Goal: Task Accomplishment & Management: Manage account settings

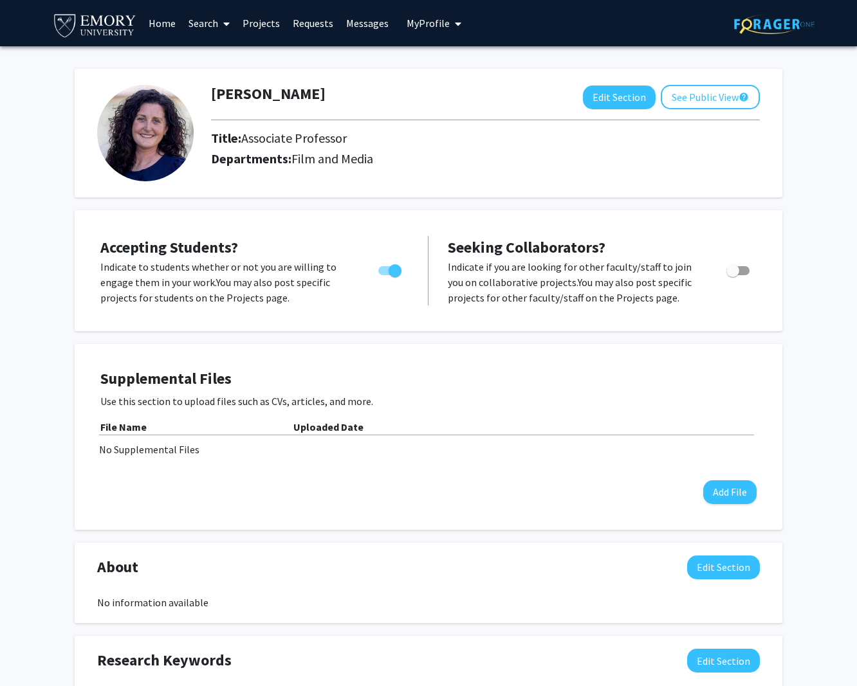
scroll to position [268, 0]
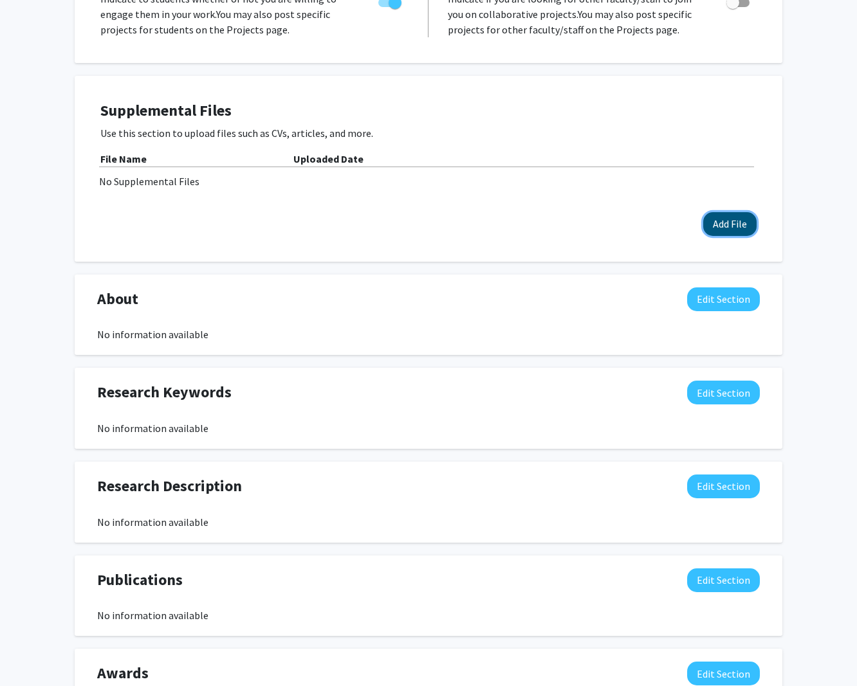
click at [722, 223] on button "Add File" at bounding box center [729, 224] width 53 height 24
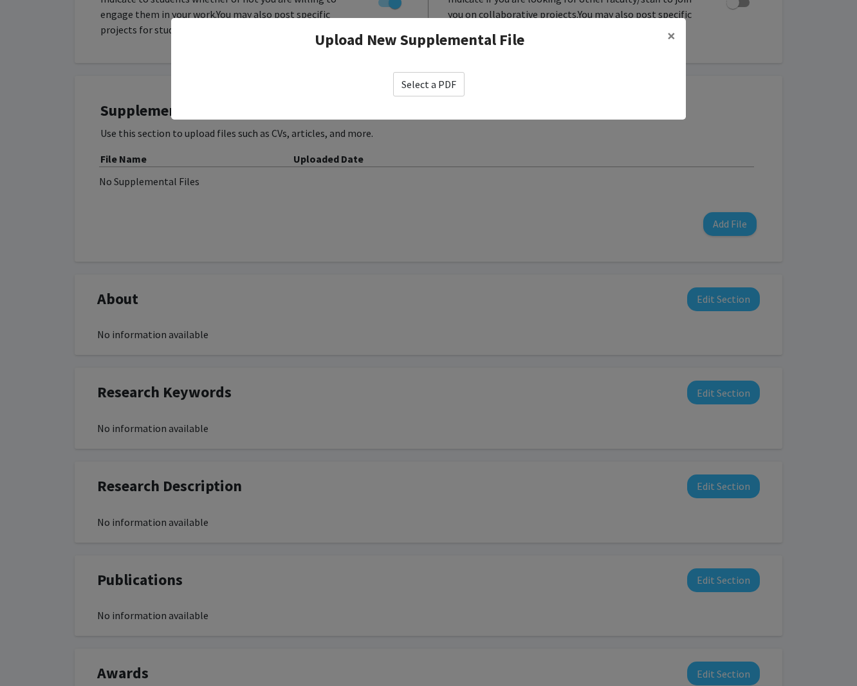
click at [433, 80] on label "Select a PDF" at bounding box center [428, 84] width 71 height 24
click at [0, 0] on input "Select a PDF" at bounding box center [0, 0] width 0 height 0
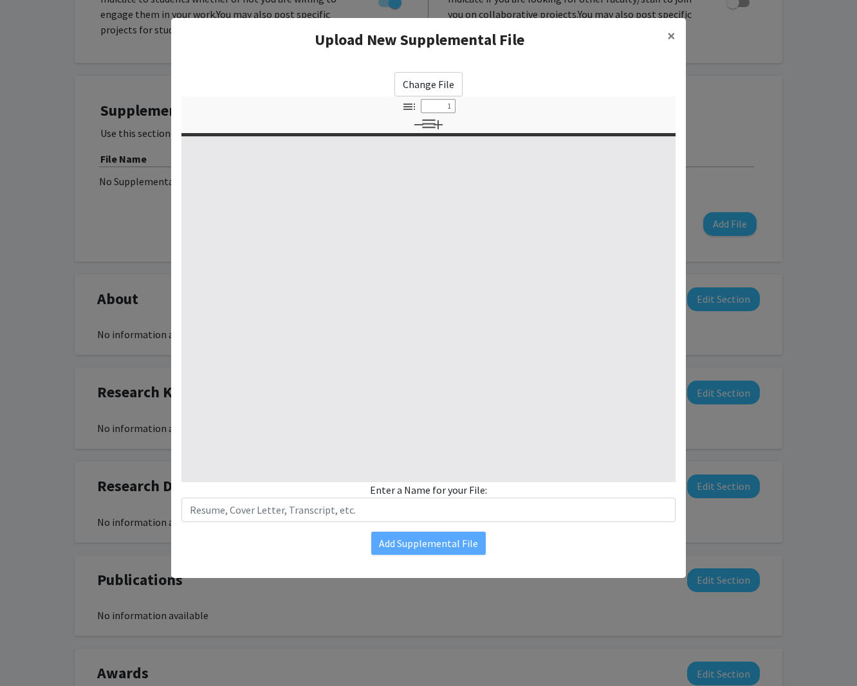
select select "custom"
type input "0"
select select "custom"
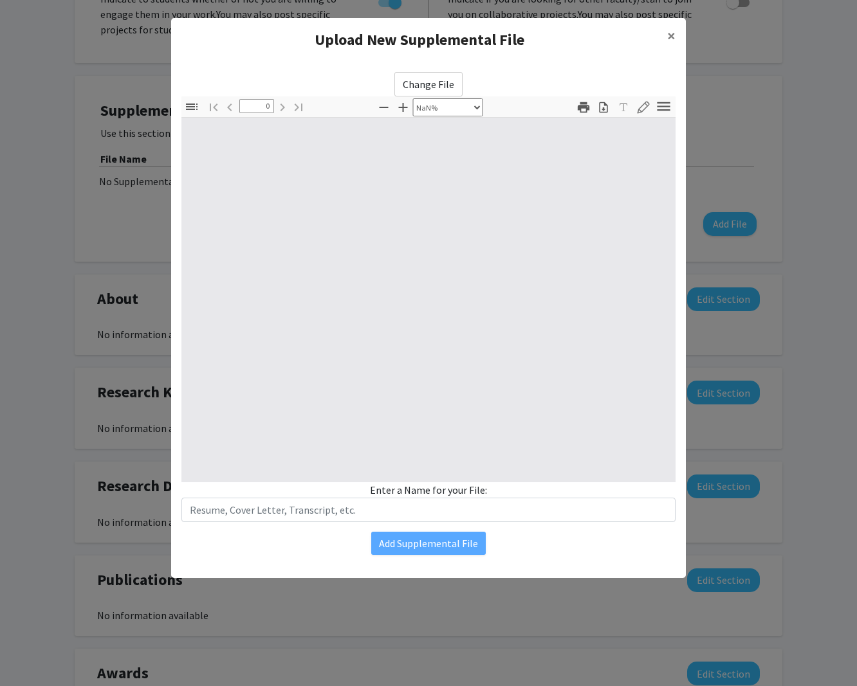
type input "1"
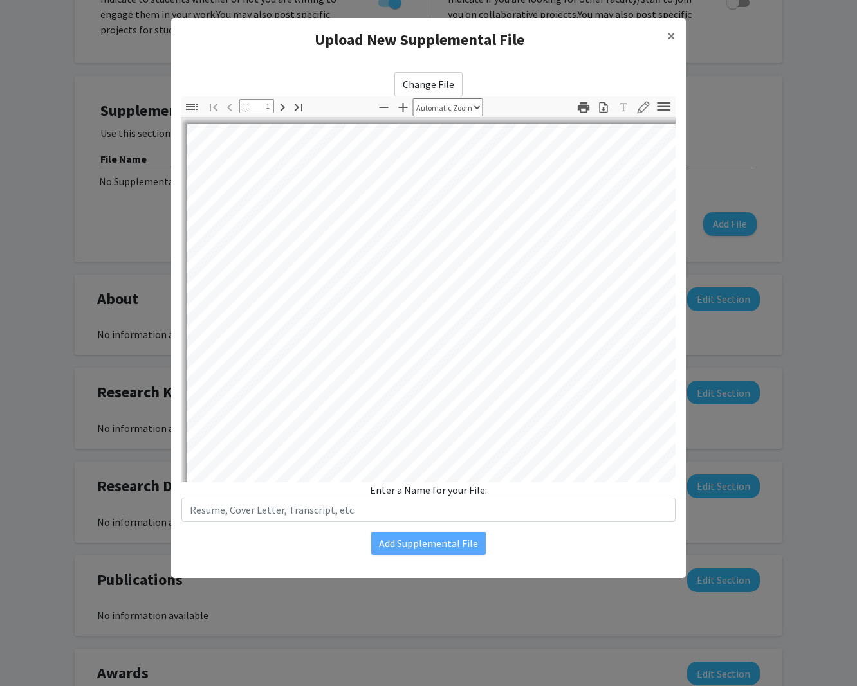
select select "auto"
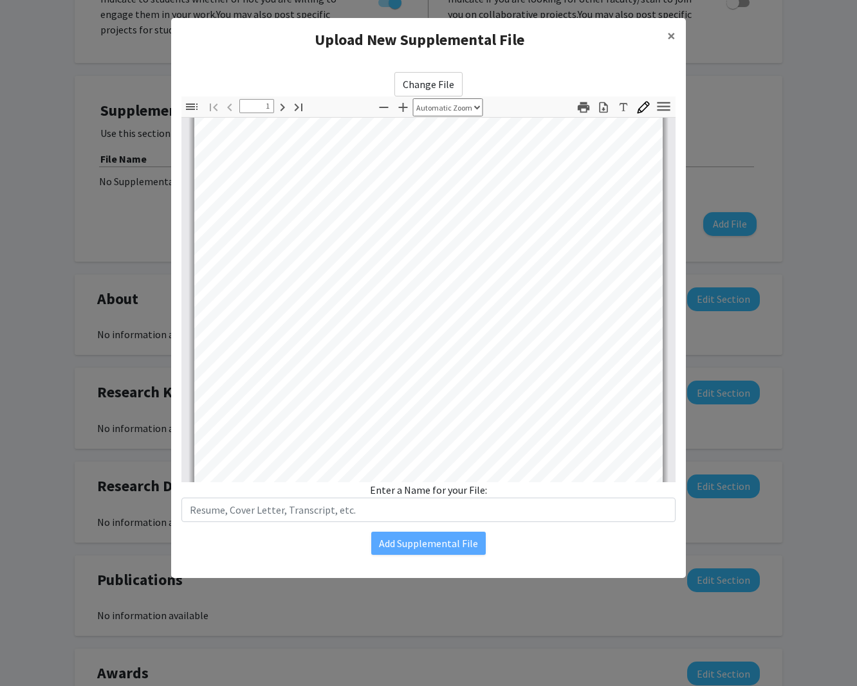
scroll to position [0, 0]
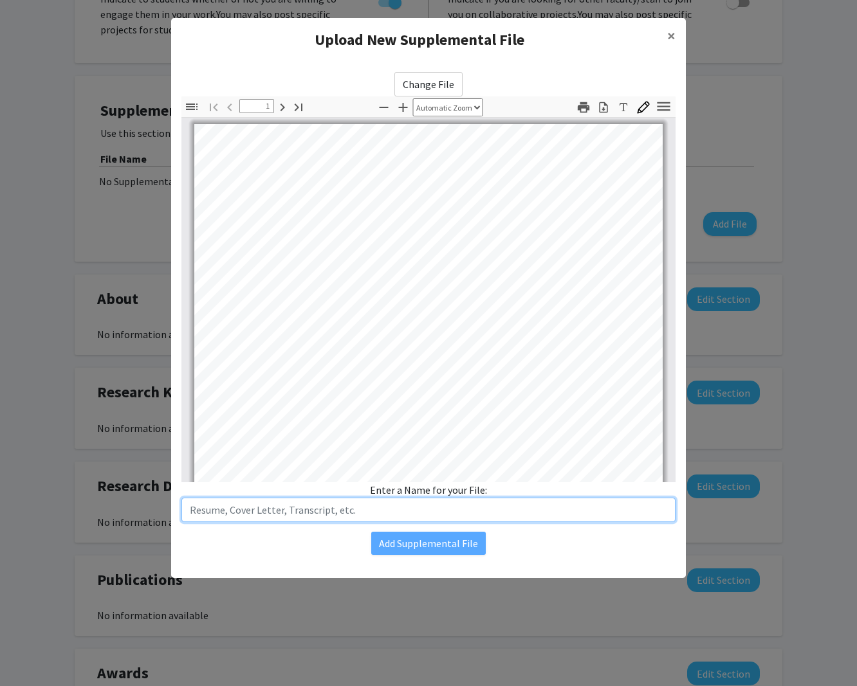
click at [394, 506] on input "text" at bounding box center [428, 510] width 494 height 24
type input "CV 2025"
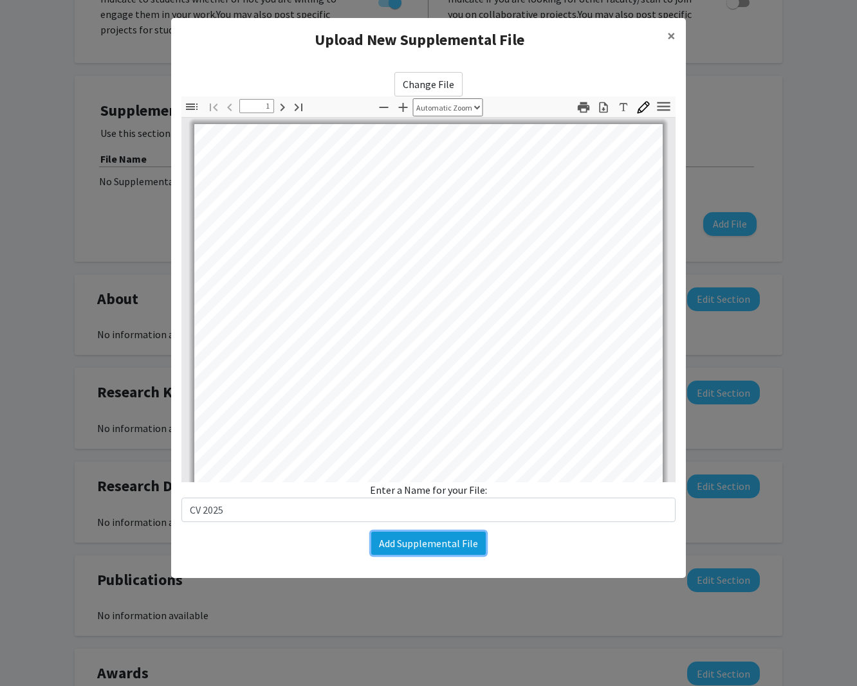
click at [437, 543] on button "Add Supplemental File" at bounding box center [428, 543] width 114 height 23
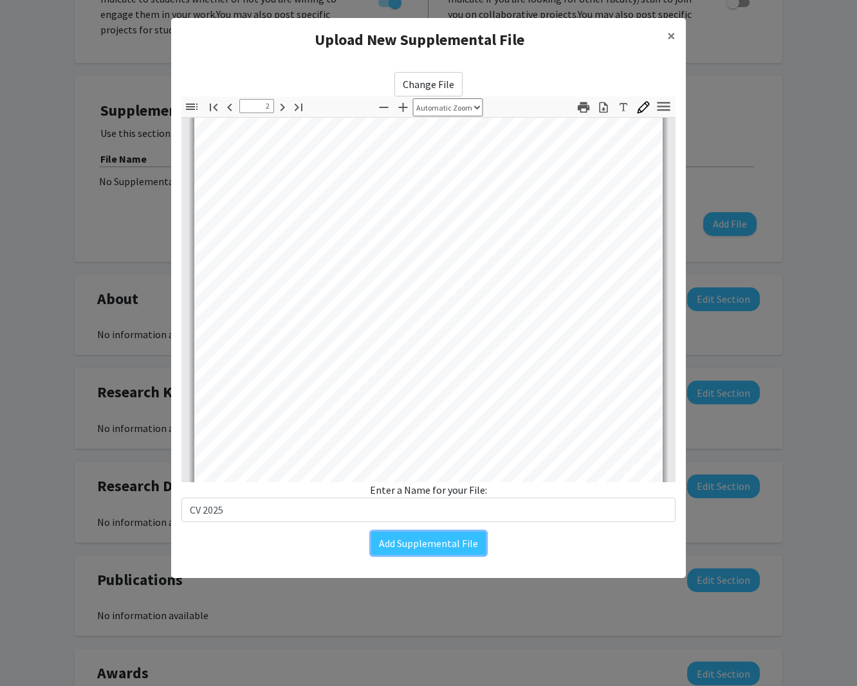
type input "3"
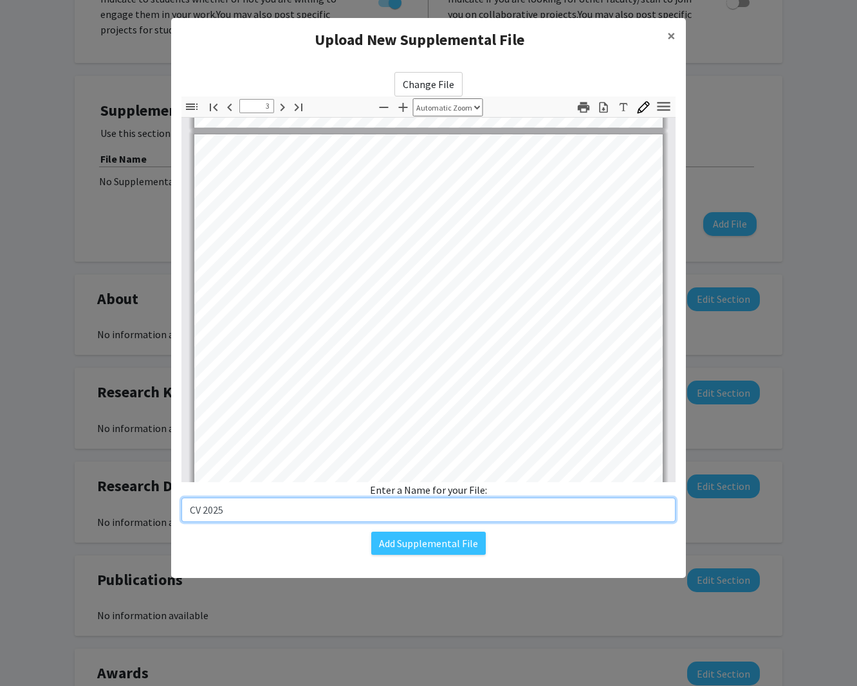
click at [187, 513] on input "CV 2025" at bounding box center [428, 510] width 494 height 24
type input "Porst CV 2025"
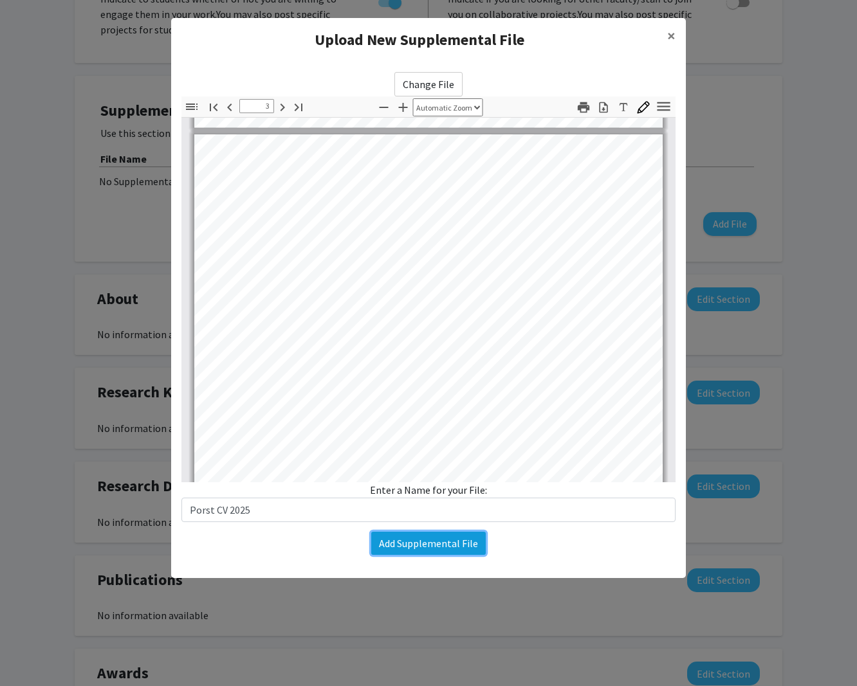
click at [445, 541] on button "Add Supplemental File" at bounding box center [428, 543] width 114 height 23
click at [425, 546] on button "Add Supplemental File" at bounding box center [428, 543] width 114 height 23
click at [440, 547] on button "Add Supplemental File" at bounding box center [428, 543] width 114 height 23
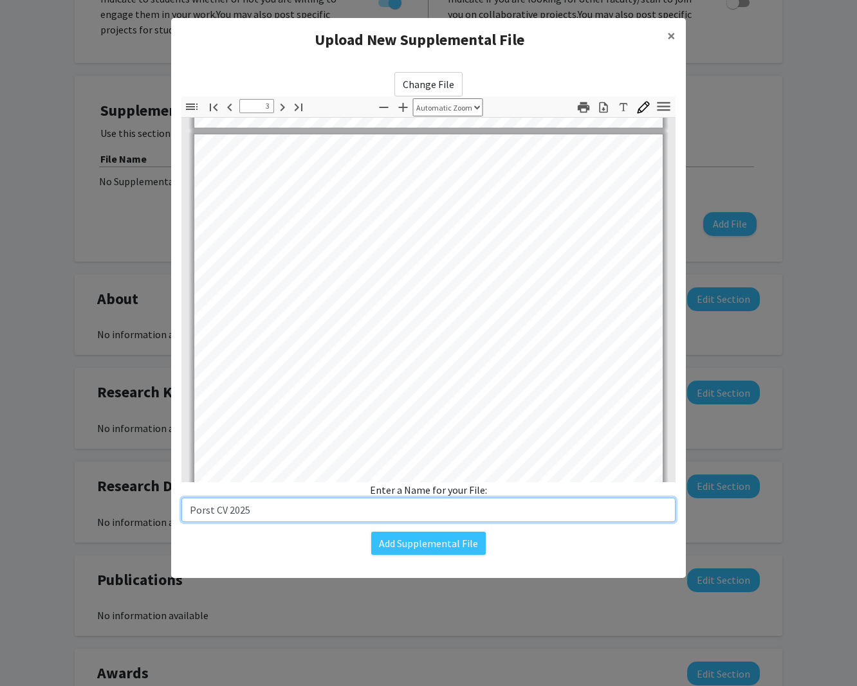
click at [443, 511] on input "Porst CV 2025" at bounding box center [428, 510] width 494 height 24
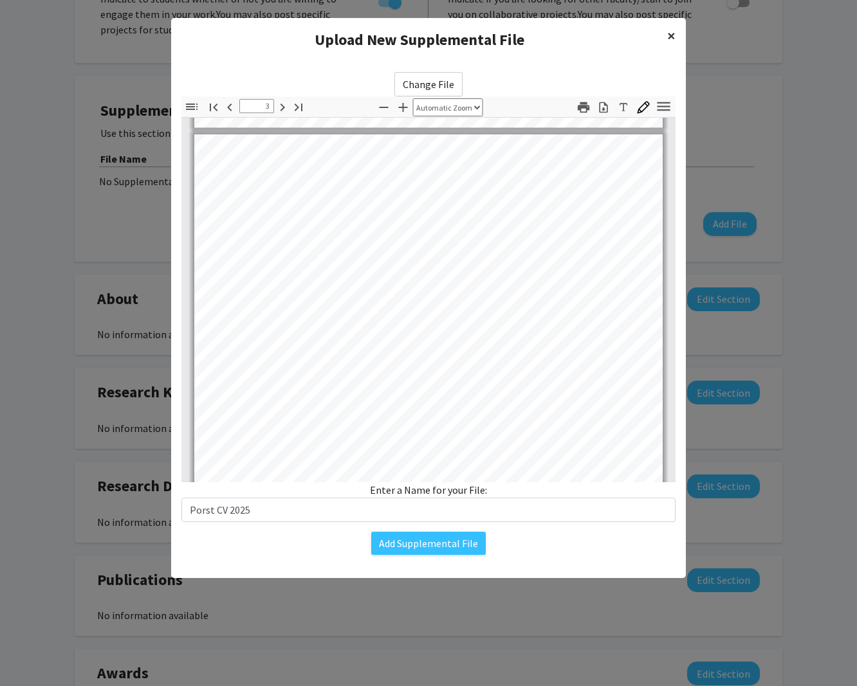
click at [671, 37] on span "×" at bounding box center [671, 36] width 8 height 20
type input "14"
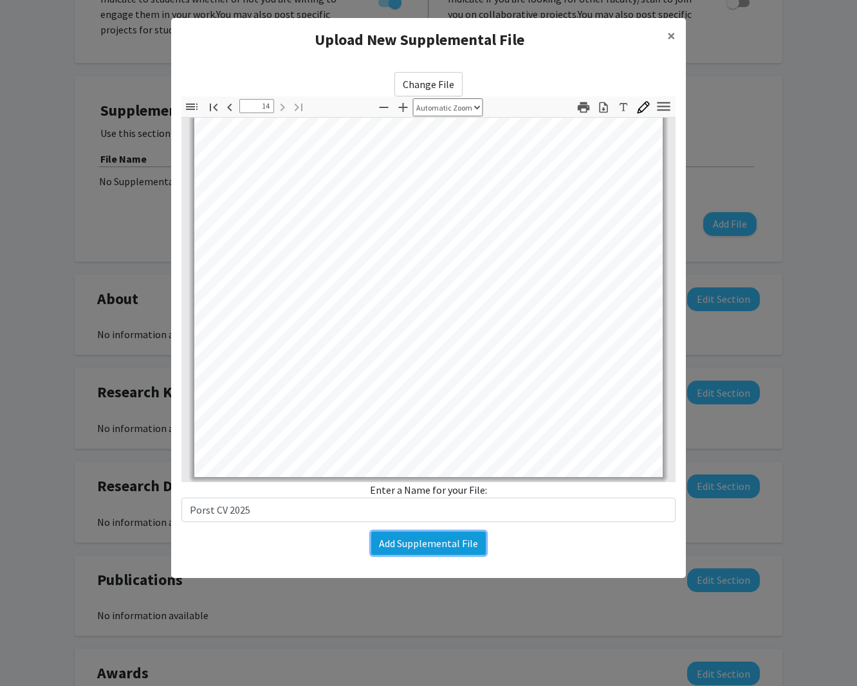
click at [423, 542] on button "Add Supplemental File" at bounding box center [428, 543] width 114 height 23
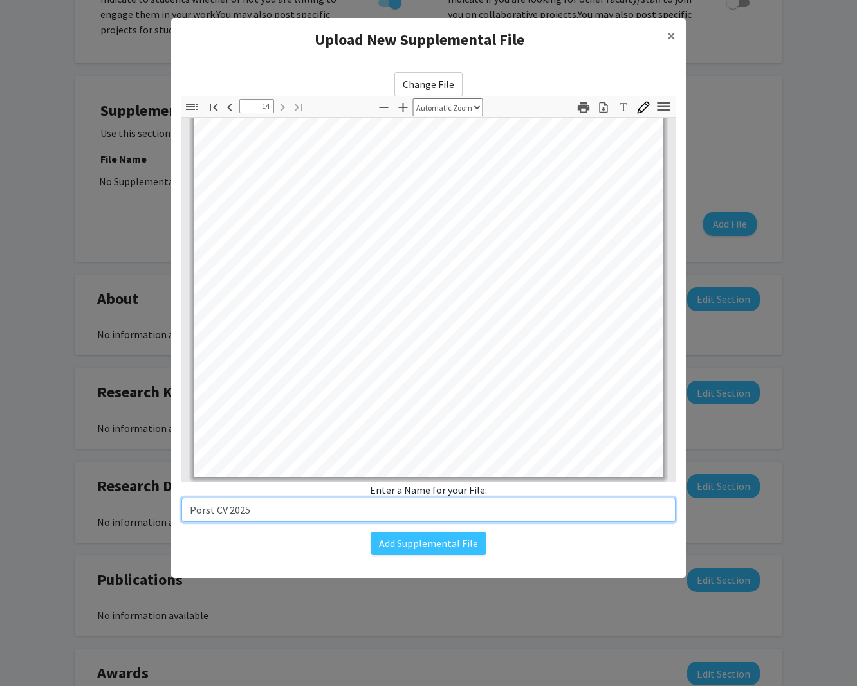
click at [315, 511] on input "Porst CV 2025" at bounding box center [428, 510] width 494 height 24
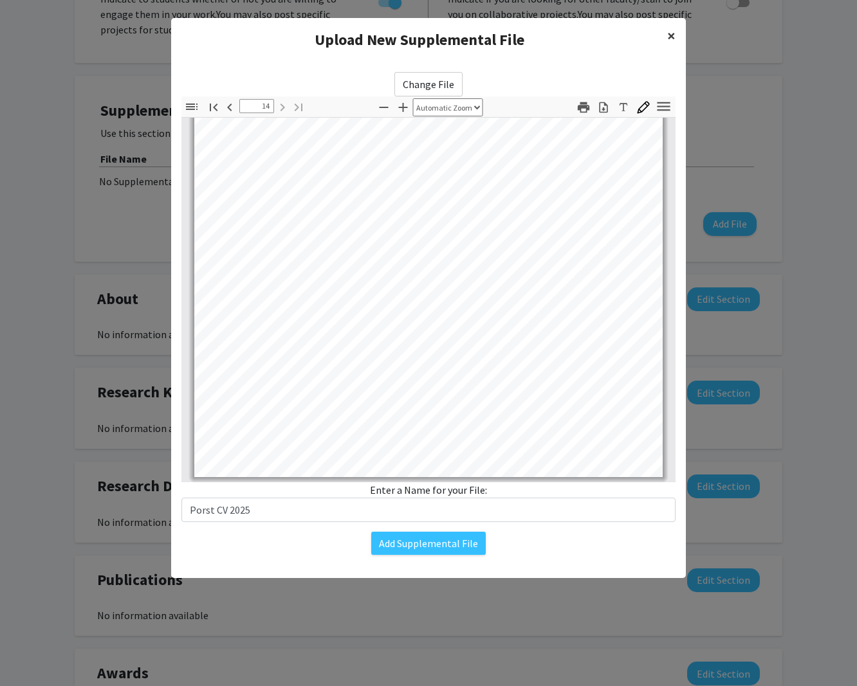
click at [671, 36] on span "×" at bounding box center [671, 36] width 8 height 20
click at [795, 116] on modal-container "Upload New Supplemental File × Change File Thumbnails Document Outline Attachme…" at bounding box center [428, 343] width 857 height 686
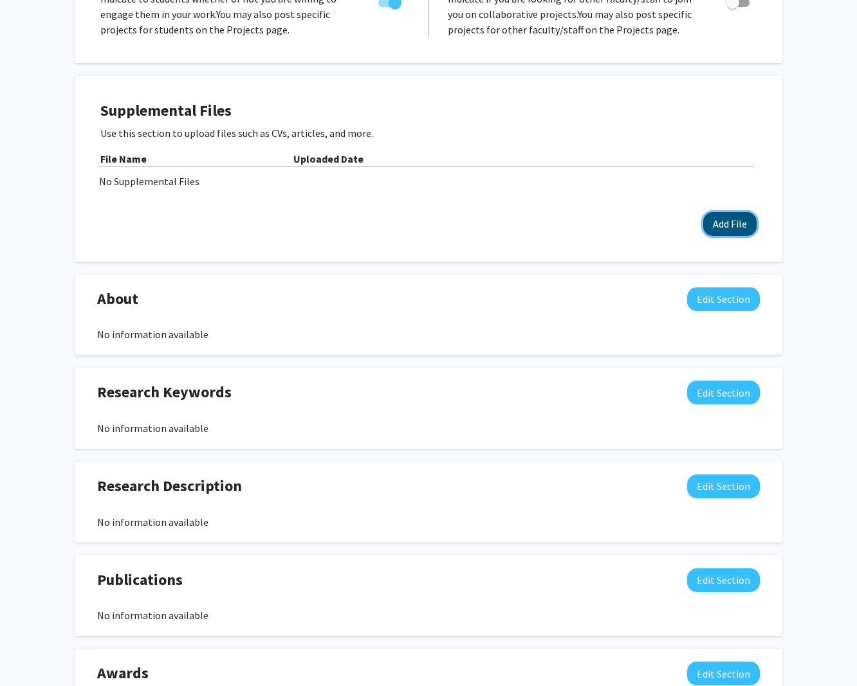
click at [736, 223] on button "Add File" at bounding box center [729, 224] width 53 height 24
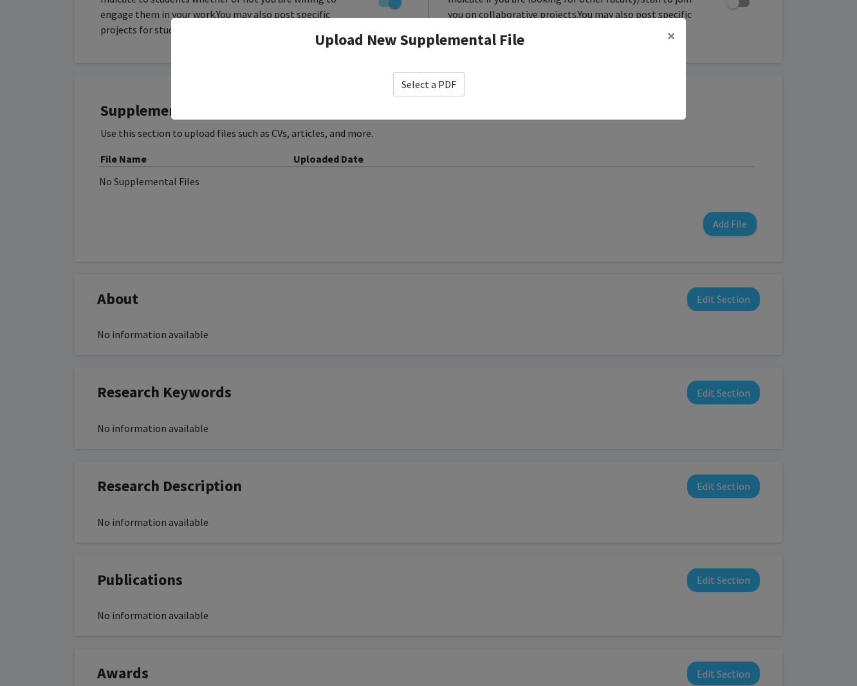
click at [415, 82] on label "Select a PDF" at bounding box center [428, 84] width 71 height 24
click at [0, 0] on input "Select a PDF" at bounding box center [0, 0] width 0 height 0
select select "custom"
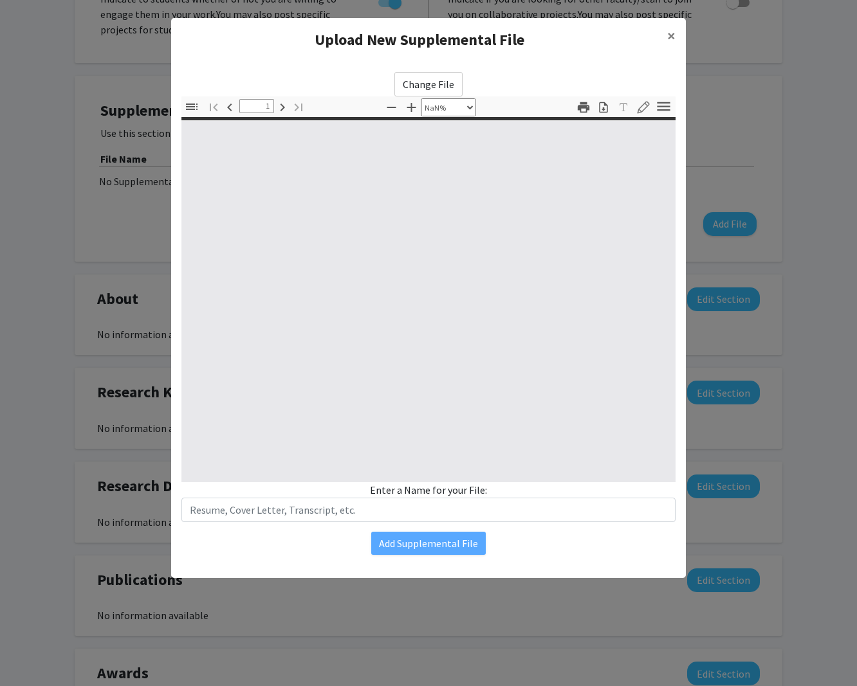
type input "0"
select select "custom"
type input "1"
select select "auto"
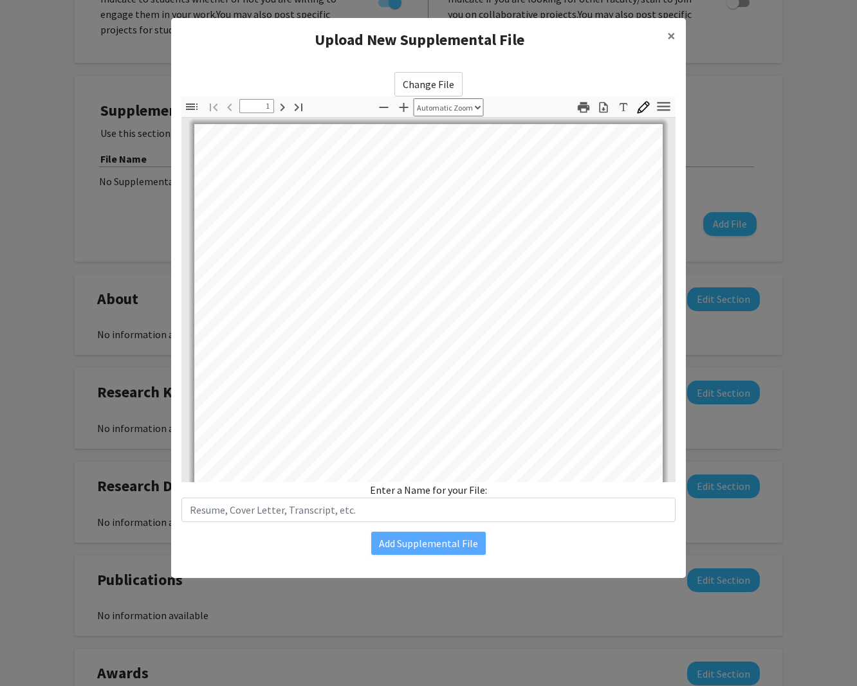
scroll to position [0, 0]
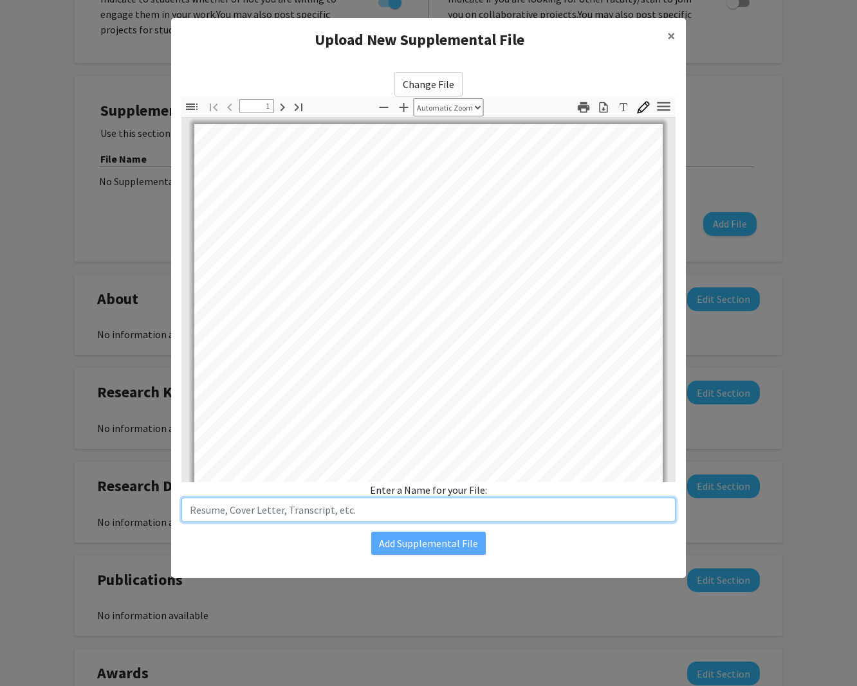
click at [421, 512] on input "text" at bounding box center [428, 510] width 494 height 24
type input "Resume"
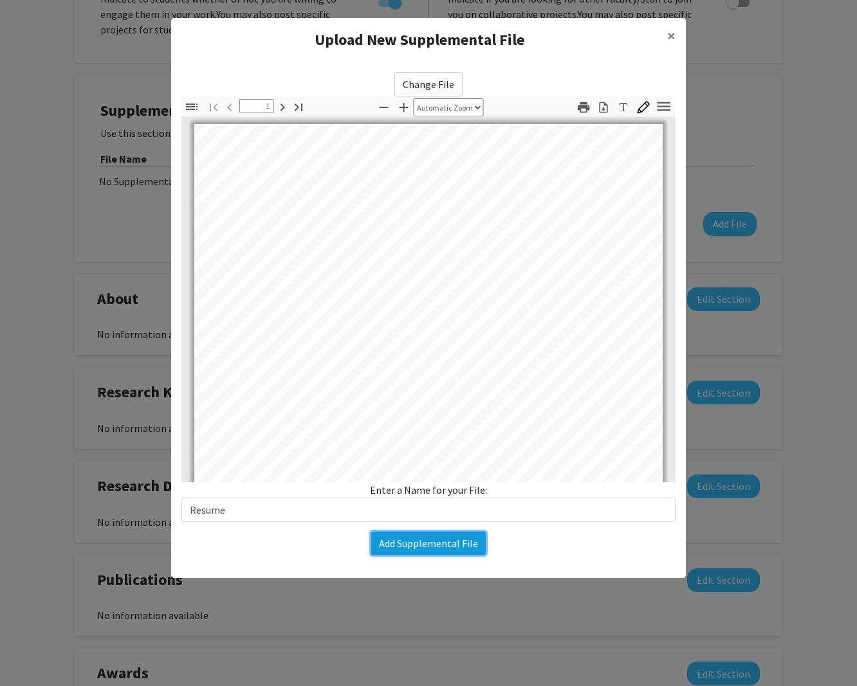
drag, startPoint x: 436, startPoint y: 547, endPoint x: 477, endPoint y: 548, distance: 41.2
click at [437, 547] on button "Add Supplemental File" at bounding box center [428, 543] width 114 height 23
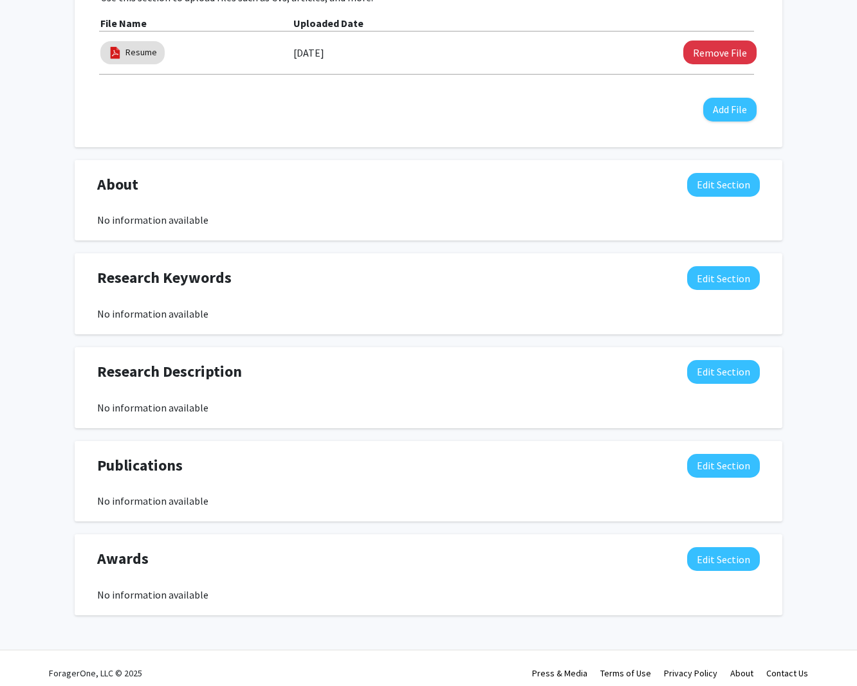
scroll to position [414, 0]
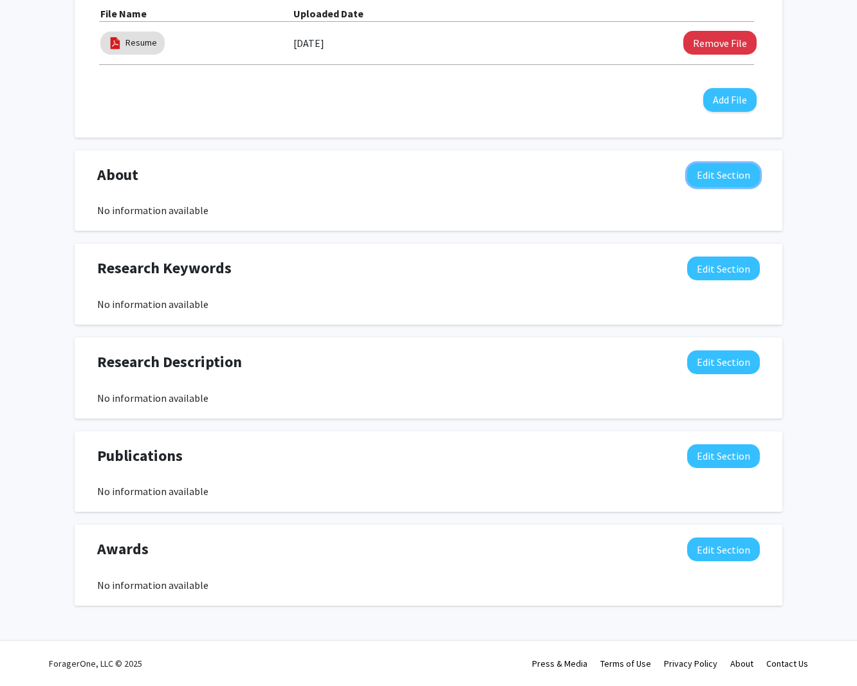
click at [726, 175] on button "Edit Section" at bounding box center [723, 175] width 73 height 24
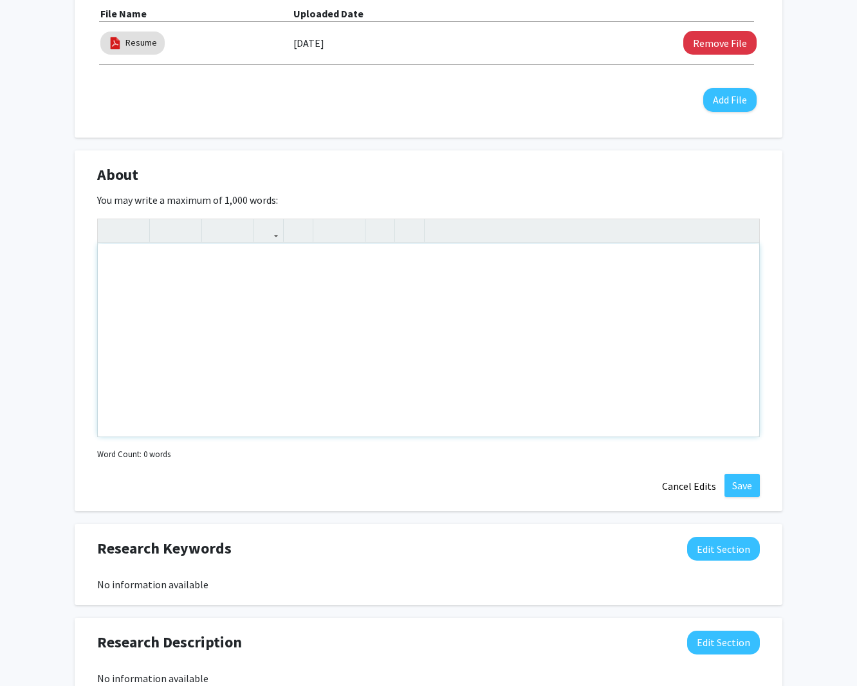
click at [185, 271] on div "Note to users with screen readers: Please deactivate our accessibility plugin f…" at bounding box center [428, 340] width 661 height 193
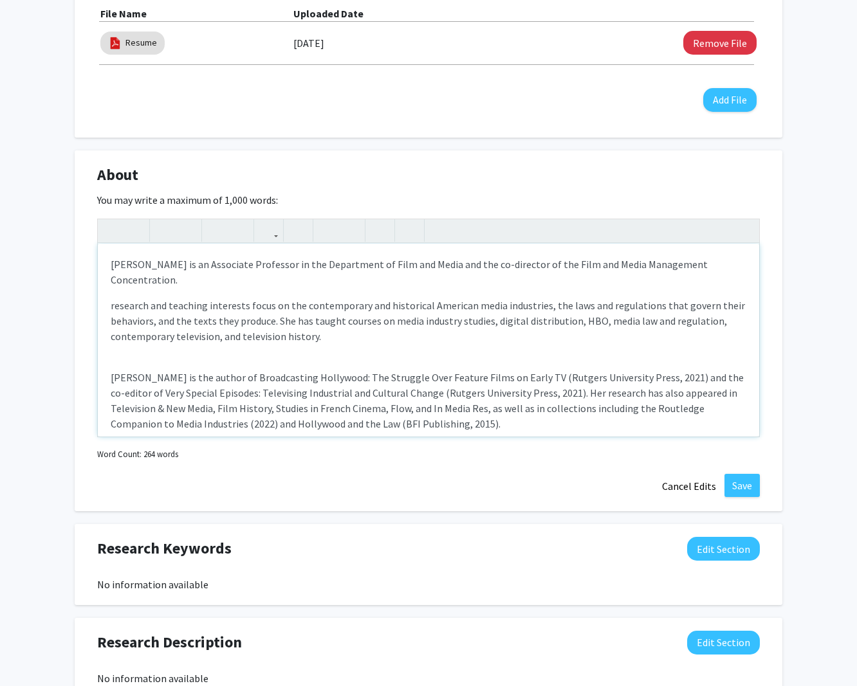
click at [109, 306] on div "[PERSON_NAME] is an Associate Professor in the Department of Film and Media and…" at bounding box center [428, 340] width 661 height 193
click at [113, 381] on p "[PERSON_NAME] is the author of Broadcasting Hollywood: The Struggle Over Featur…" at bounding box center [428, 401] width 635 height 62
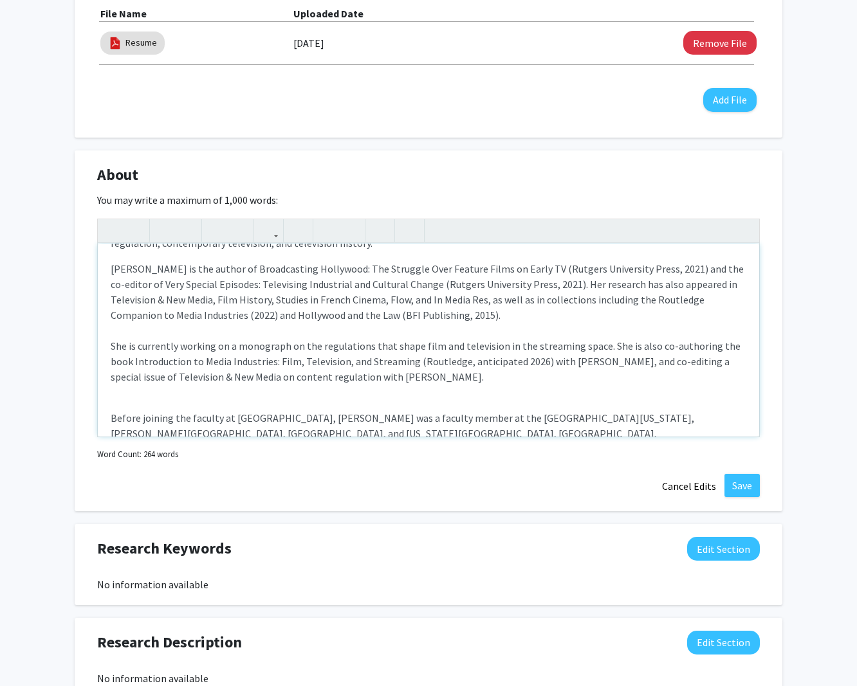
scroll to position [96, 0]
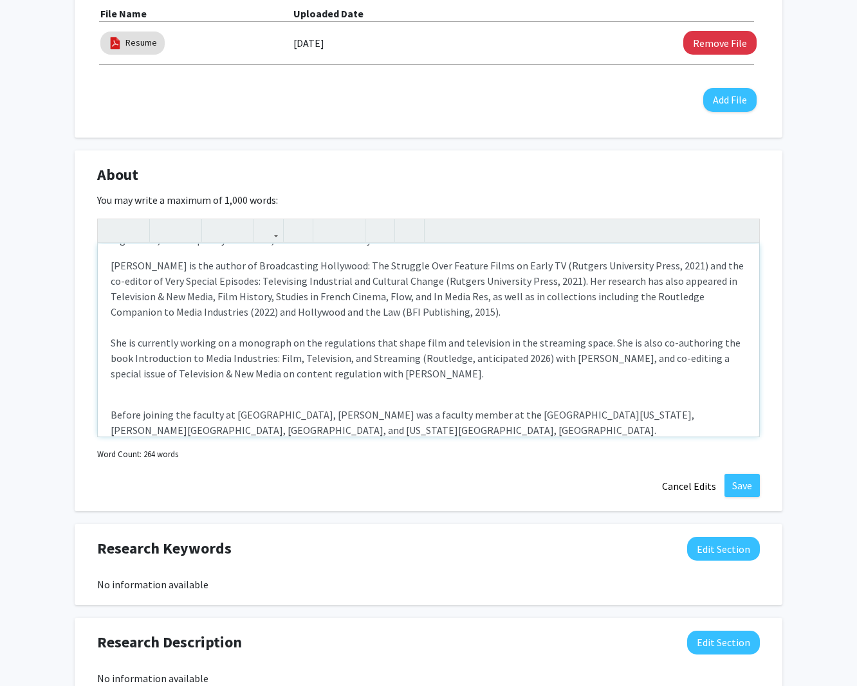
click at [111, 417] on p "Before joining the faculty at [GEOGRAPHIC_DATA], [PERSON_NAME] was a faculty me…" at bounding box center [428, 422] width 635 height 31
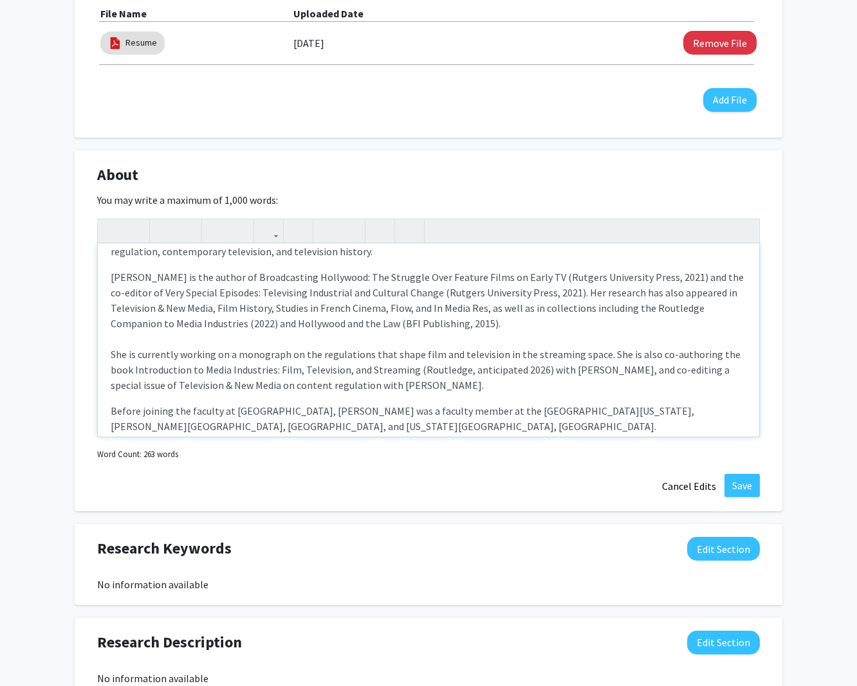
scroll to position [84, 0]
click at [113, 356] on p "She is currently working on a monograph on the regulations that shape film and …" at bounding box center [428, 370] width 635 height 46
drag, startPoint x: 233, startPoint y: 356, endPoint x: 250, endPoint y: 372, distance: 23.2
click at [234, 357] on p "Her current research focuseson AI and Hollywood and she is currently working on…" at bounding box center [428, 370] width 635 height 46
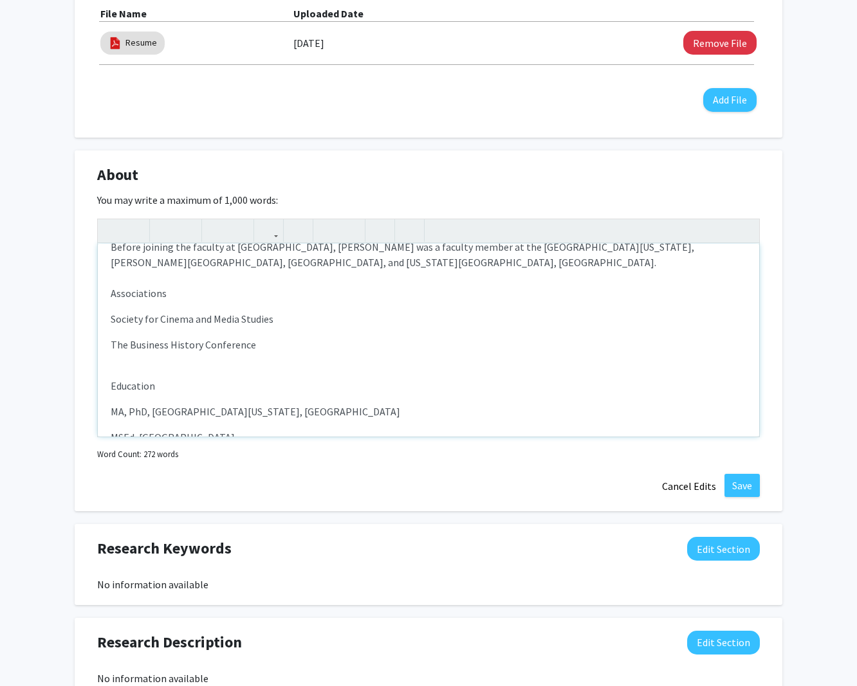
scroll to position [265, 0]
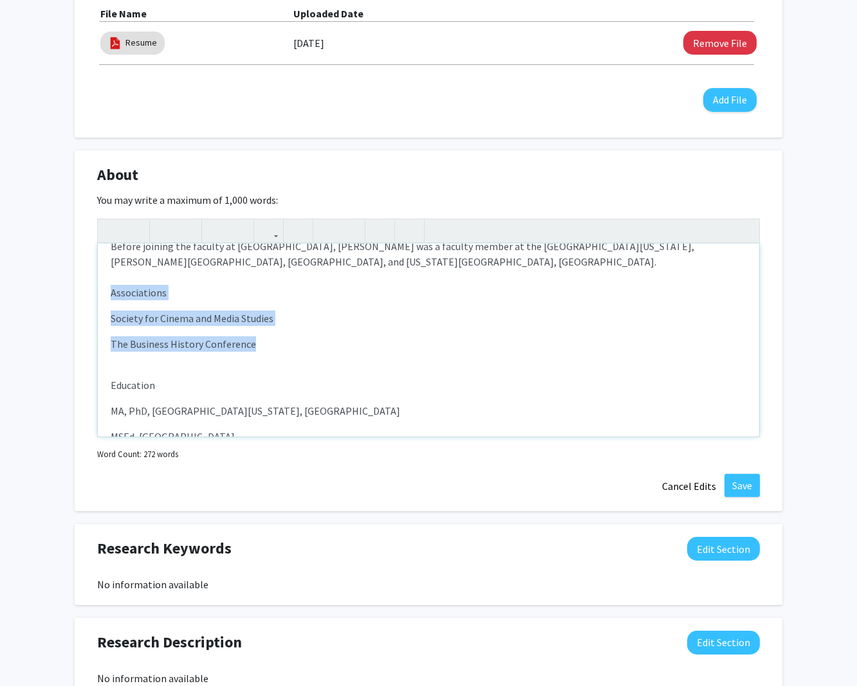
drag, startPoint x: 268, startPoint y: 331, endPoint x: 112, endPoint y: 264, distance: 169.4
click at [112, 264] on div "[PERSON_NAME] is an Associate Professor in the Department of Film and Media and…" at bounding box center [428, 340] width 661 height 193
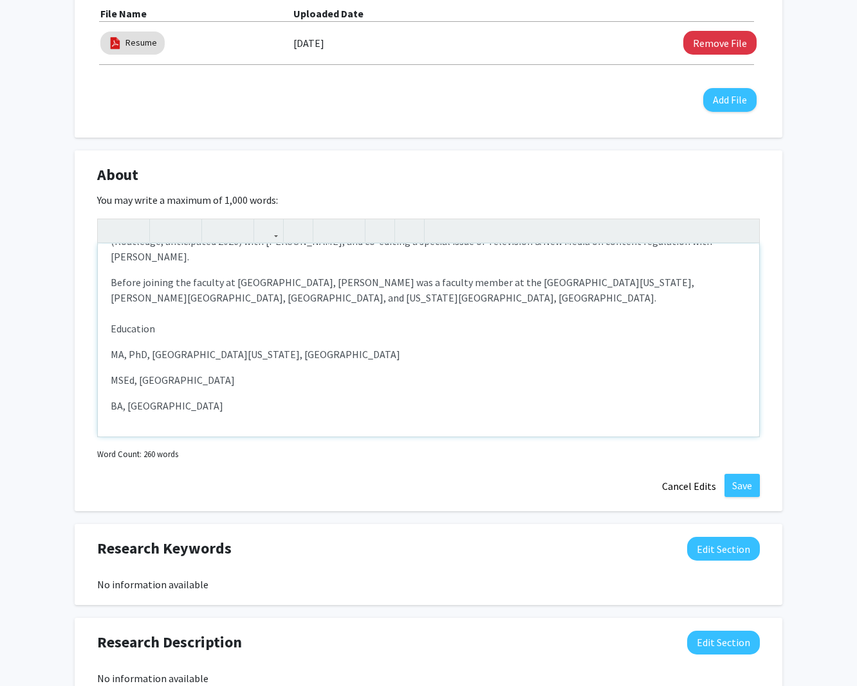
scroll to position [214, 0]
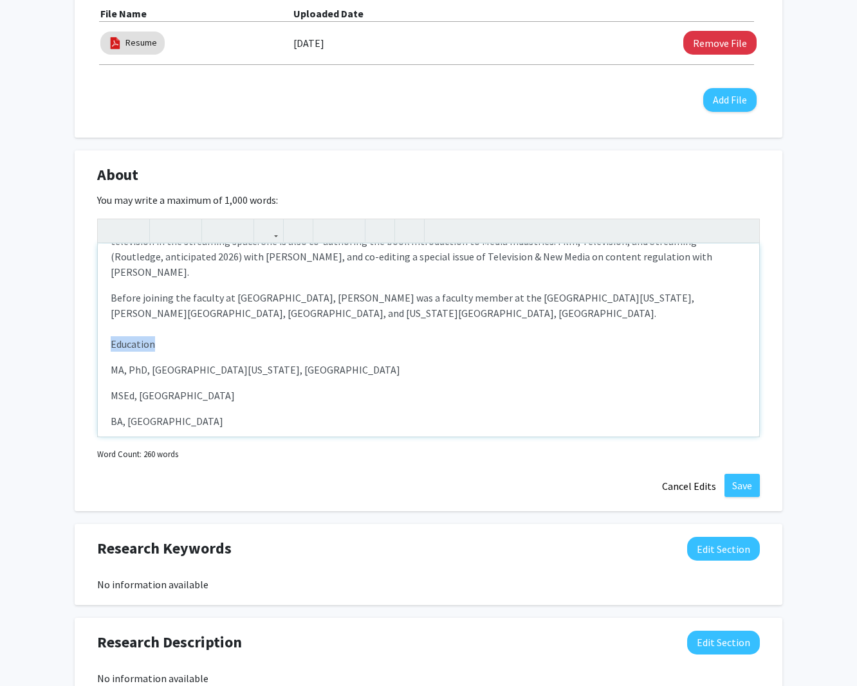
drag, startPoint x: 134, startPoint y: 328, endPoint x: 98, endPoint y: 328, distance: 35.4
click at [98, 328] on div "[PERSON_NAME] is an Associate Professor in the Department of Film and Media and…" at bounding box center [428, 340] width 661 height 193
click at [163, 232] on icon "button" at bounding box center [164, 230] width 11 height 21
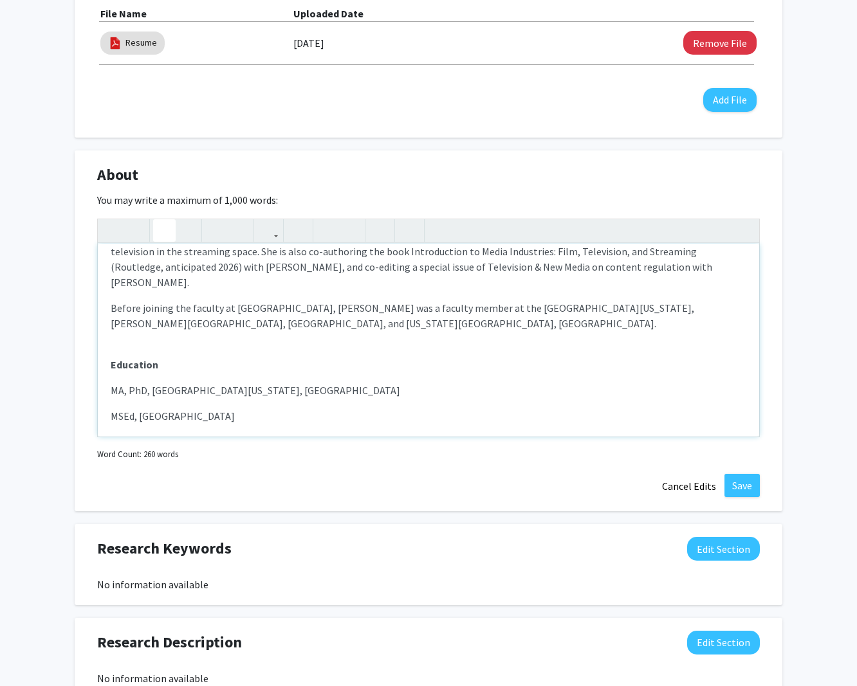
scroll to position [224, 0]
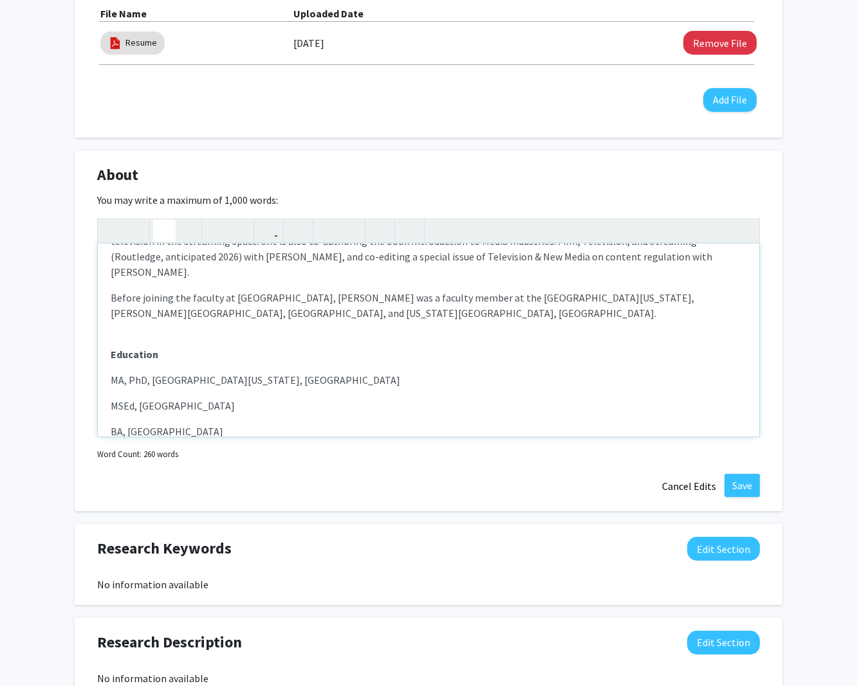
click at [292, 372] on p "MA, PhD, [GEOGRAPHIC_DATA][US_STATE], [GEOGRAPHIC_DATA]" at bounding box center [428, 379] width 635 height 15
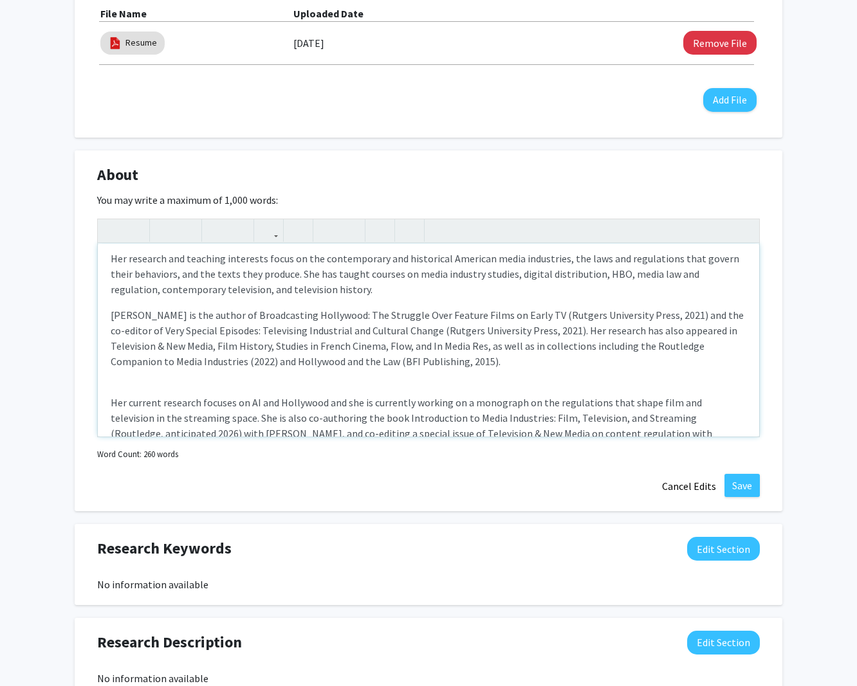
scroll to position [54, 0]
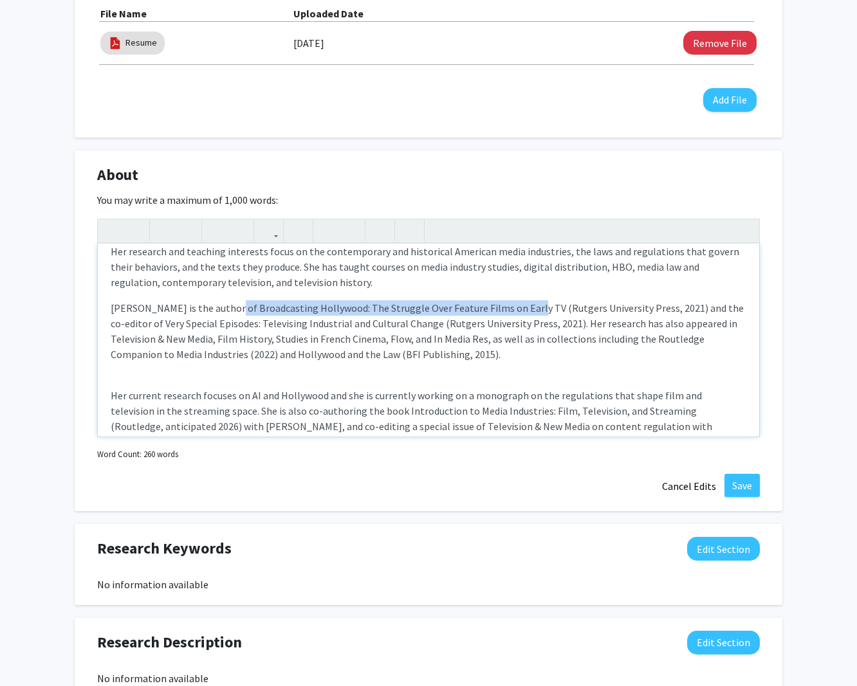
drag, startPoint x: 216, startPoint y: 310, endPoint x: 394, endPoint y: 300, distance: 177.8
click at [509, 307] on span "[PERSON_NAME] is the author of Broadcasting Hollywood: The Struggle Over Featur…" at bounding box center [427, 331] width 633 height 59
click at [181, 220] on use "button" at bounding box center [181, 220] width 0 height 0
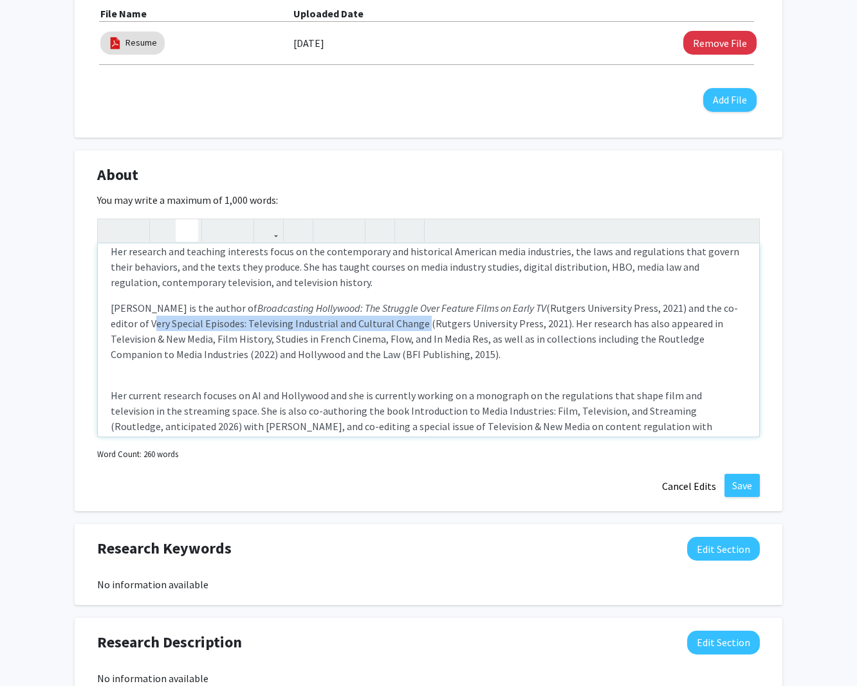
drag, startPoint x: 111, startPoint y: 325, endPoint x: 381, endPoint y: 329, distance: 270.8
click at [381, 329] on span "[PERSON_NAME] is the author of Broadcasting Hollywood: The Struggle Over Featur…" at bounding box center [424, 331] width 627 height 59
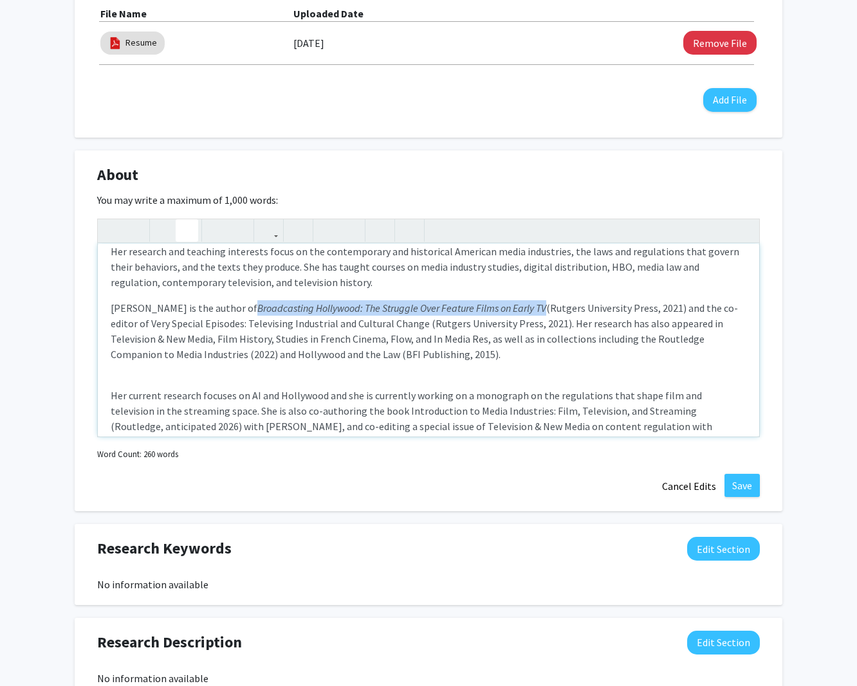
click at [181, 220] on use "button" at bounding box center [181, 220] width 0 height 0
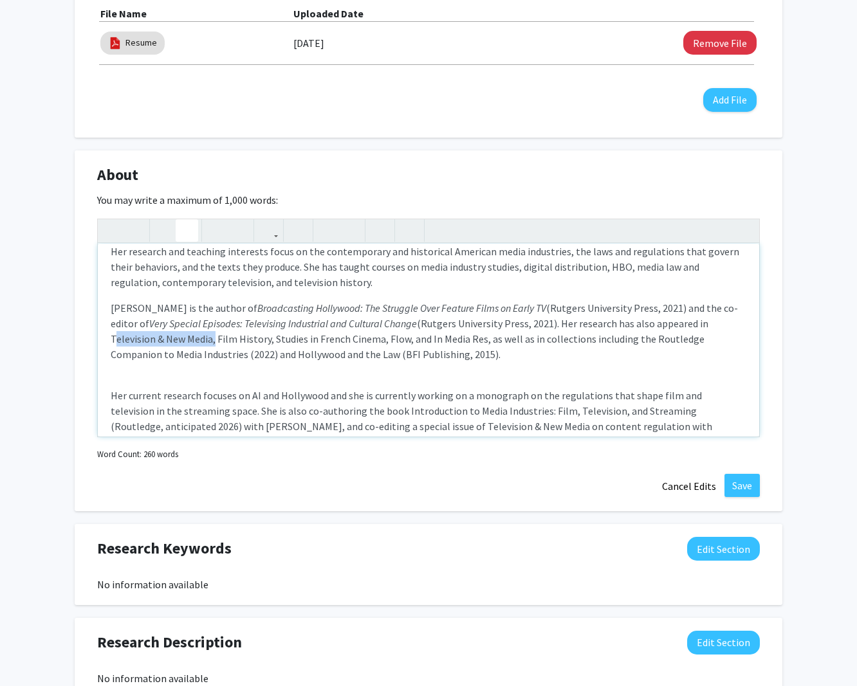
drag, startPoint x: 666, startPoint y: 323, endPoint x: 136, endPoint y: 340, distance: 530.9
click at [135, 340] on span "[PERSON_NAME] is the author of Broadcasting Hollywood: The Struggle Over Featur…" at bounding box center [424, 331] width 627 height 59
click at [188, 234] on icon "button" at bounding box center [186, 230] width 11 height 21
drag, startPoint x: 142, startPoint y: 340, endPoint x: 192, endPoint y: 342, distance: 50.2
click at [192, 342] on span "[PERSON_NAME] is the author of Broadcasting Hollywood: The Struggle Over Featur…" at bounding box center [424, 331] width 627 height 59
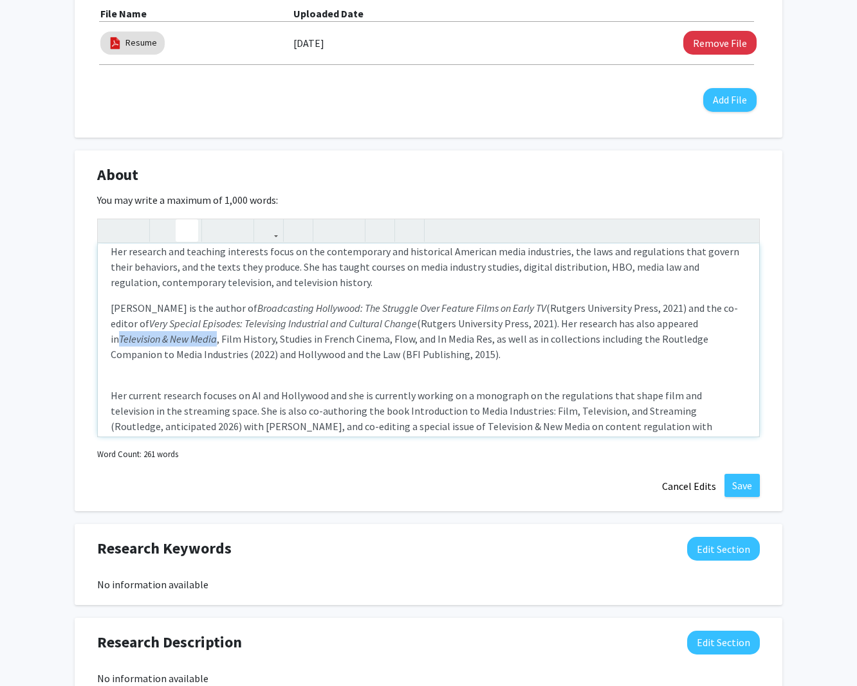
click at [188, 233] on icon "button" at bounding box center [186, 230] width 11 height 21
drag, startPoint x: 216, startPoint y: 340, endPoint x: 303, endPoint y: 343, distance: 86.9
click at [303, 343] on span "[PERSON_NAME] is the author of Broadcasting Hollywood: The Struggle Over Featur…" at bounding box center [424, 331] width 627 height 59
click at [187, 233] on icon "button" at bounding box center [186, 230] width 11 height 21
drag, startPoint x: 306, startPoint y: 341, endPoint x: 323, endPoint y: 342, distance: 16.7
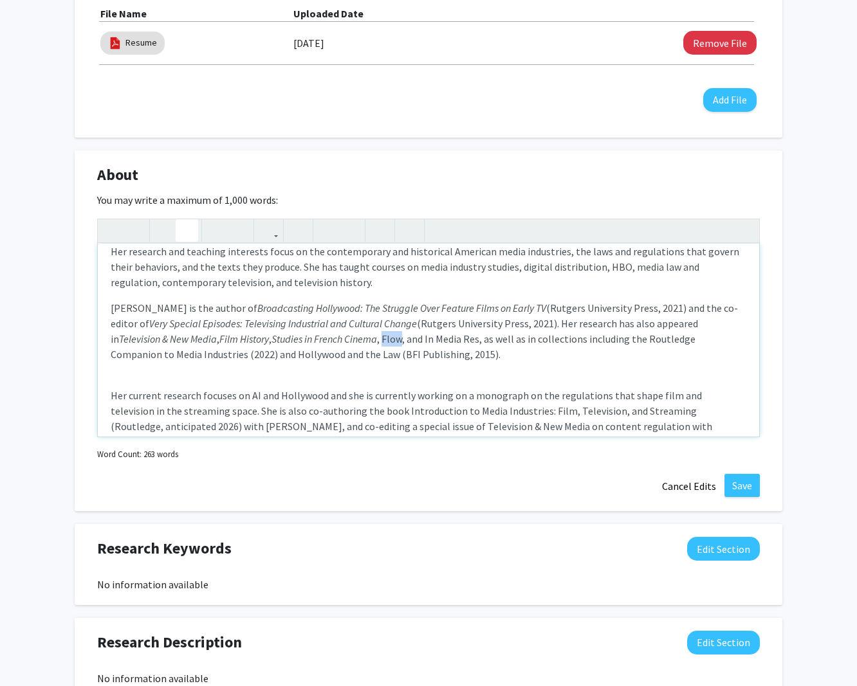
click at [323, 342] on span "[PERSON_NAME] is the author of Broadcasting Hollywood: The Struggle Over Featur…" at bounding box center [424, 331] width 627 height 59
drag, startPoint x: 188, startPoint y: 233, endPoint x: 262, endPoint y: 296, distance: 97.7
click at [188, 233] on icon "button" at bounding box center [186, 230] width 11 height 21
drag, startPoint x: 349, startPoint y: 341, endPoint x: 399, endPoint y: 343, distance: 50.9
click at [402, 343] on span "[PERSON_NAME] is the author of Broadcasting Hollywood: The Struggle Over Featur…" at bounding box center [428, 331] width 635 height 59
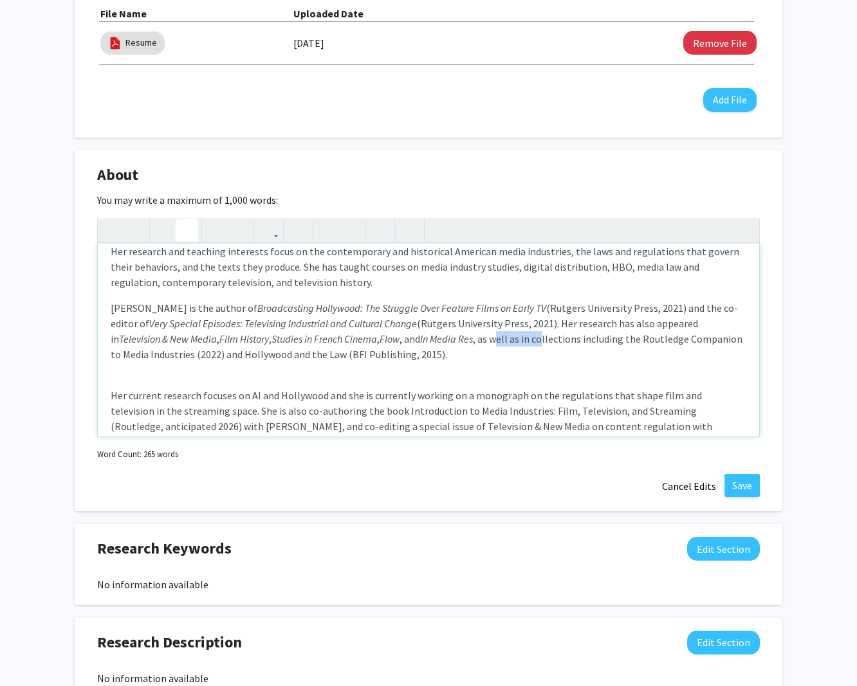
drag, startPoint x: 185, startPoint y: 228, endPoint x: 241, endPoint y: 265, distance: 67.3
click at [186, 228] on icon "button" at bounding box center [186, 230] width 11 height 21
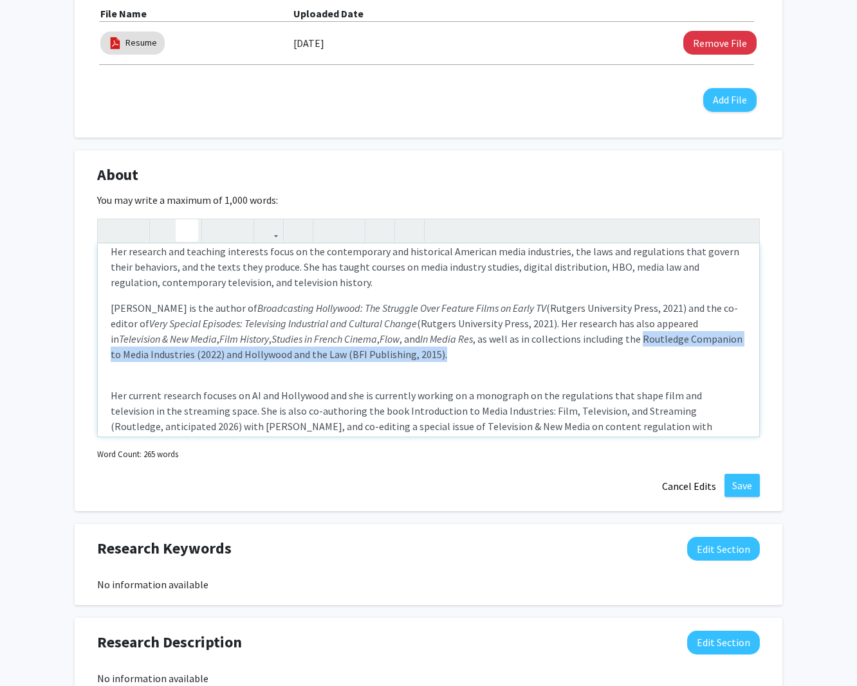
drag, startPoint x: 567, startPoint y: 342, endPoint x: 747, endPoint y: 339, distance: 180.1
click at [750, 341] on div "[PERSON_NAME] is an Associate Professor in the Department of Film and Media and…" at bounding box center [428, 340] width 661 height 193
click at [747, 339] on div "[PERSON_NAME] is an Associate Professor in the Department of Film and Media and…" at bounding box center [428, 340] width 661 height 193
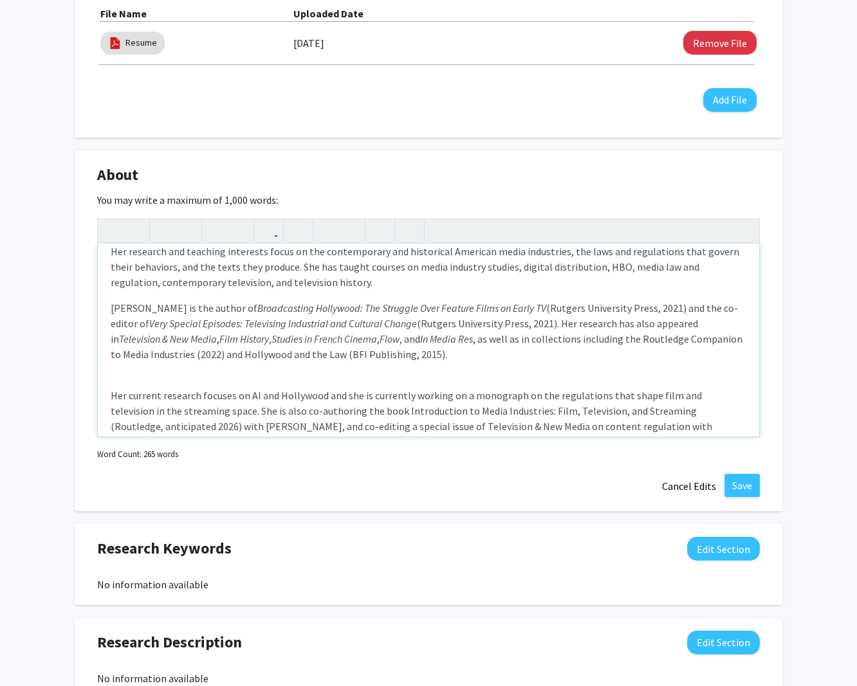
drag, startPoint x: 569, startPoint y: 341, endPoint x: 623, endPoint y: 341, distance: 54.0
click at [623, 341] on span "[PERSON_NAME] is the author of Broadcasting Hollywood: The Struggle Over Featur…" at bounding box center [427, 331] width 632 height 59
click at [623, 342] on span "[PERSON_NAME] is the author of Broadcasting Hollywood: The Struggle Over Featur…" at bounding box center [427, 331] width 632 height 59
drag, startPoint x: 566, startPoint y: 340, endPoint x: 527, endPoint y: 326, distance: 40.9
click at [742, 343] on span "[PERSON_NAME] is the author of Broadcasting Hollywood: The Struggle Over Featur…" at bounding box center [427, 331] width 632 height 59
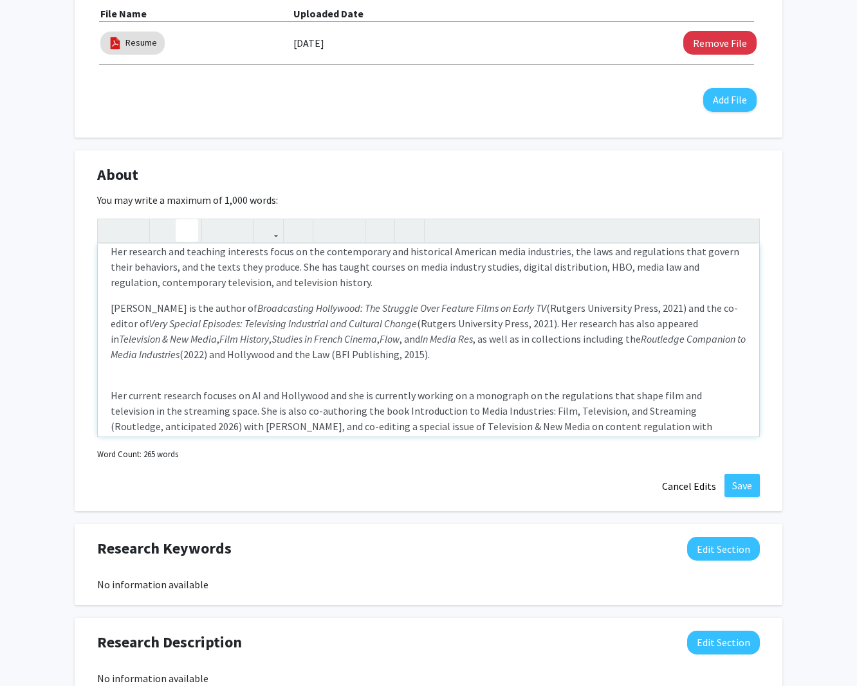
drag, startPoint x: 186, startPoint y: 230, endPoint x: 195, endPoint y: 268, distance: 39.6
click at [186, 230] on icon "button" at bounding box center [186, 230] width 11 height 21
drag, startPoint x: 160, startPoint y: 358, endPoint x: 259, endPoint y: 356, distance: 99.7
click at [259, 356] on span "[PERSON_NAME] is the author of Broadcasting Hollywood: The Struggle Over Featur…" at bounding box center [428, 331] width 635 height 59
click at [188, 230] on icon "button" at bounding box center [186, 230] width 11 height 21
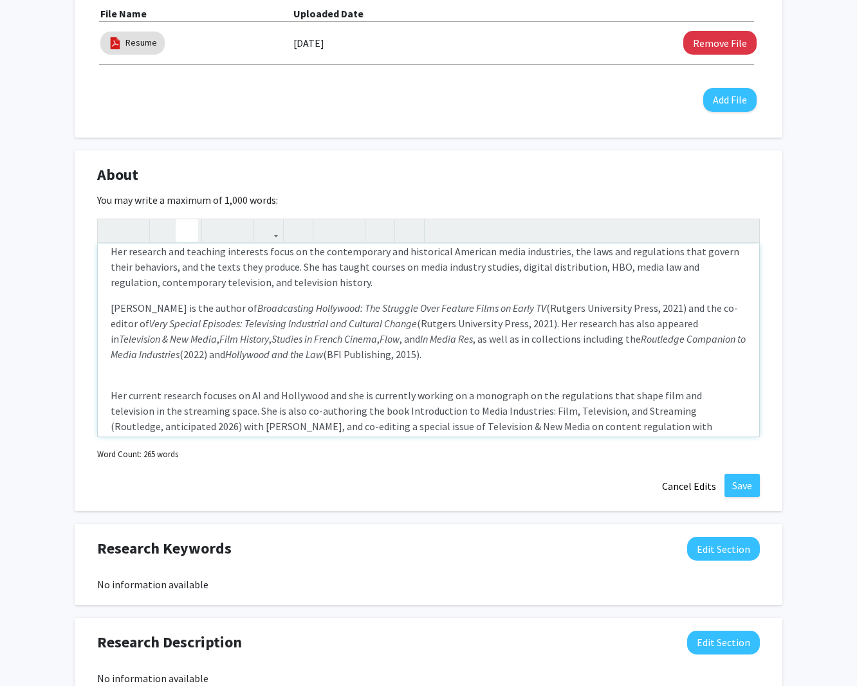
drag, startPoint x: 349, startPoint y: 370, endPoint x: 364, endPoint y: 375, distance: 15.5
click at [349, 370] on div "[PERSON_NAME] is an Associate Professor in the Department of Film and Media and…" at bounding box center [428, 340] width 661 height 193
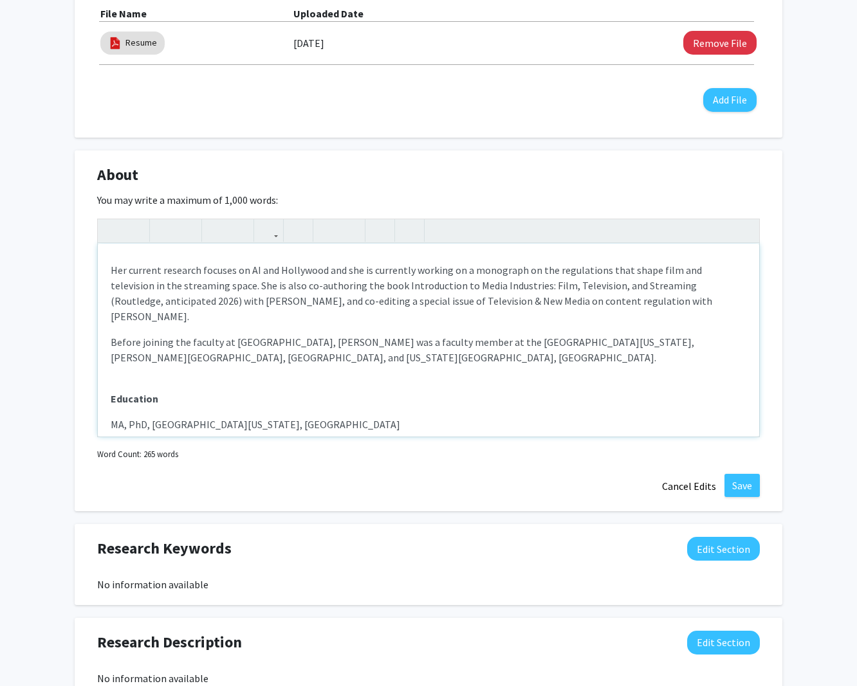
scroll to position [180, 0]
drag, startPoint x: 345, startPoint y: 287, endPoint x: 619, endPoint y: 284, distance: 273.4
click at [622, 284] on p "Her current research focuses on AI and Hollywood and she is currently working o…" at bounding box center [428, 293] width 635 height 62
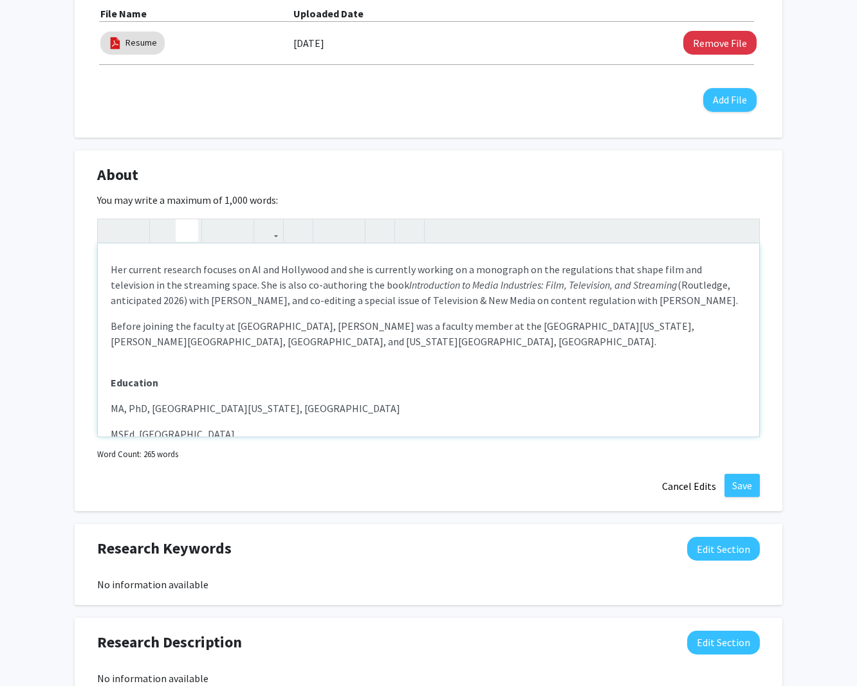
click at [190, 232] on icon "button" at bounding box center [186, 230] width 11 height 21
drag, startPoint x: 360, startPoint y: 302, endPoint x: 437, endPoint y: 300, distance: 77.2
click at [461, 305] on p "Her current research focuses on AI and Hollywood and she is currently working o…" at bounding box center [428, 285] width 635 height 46
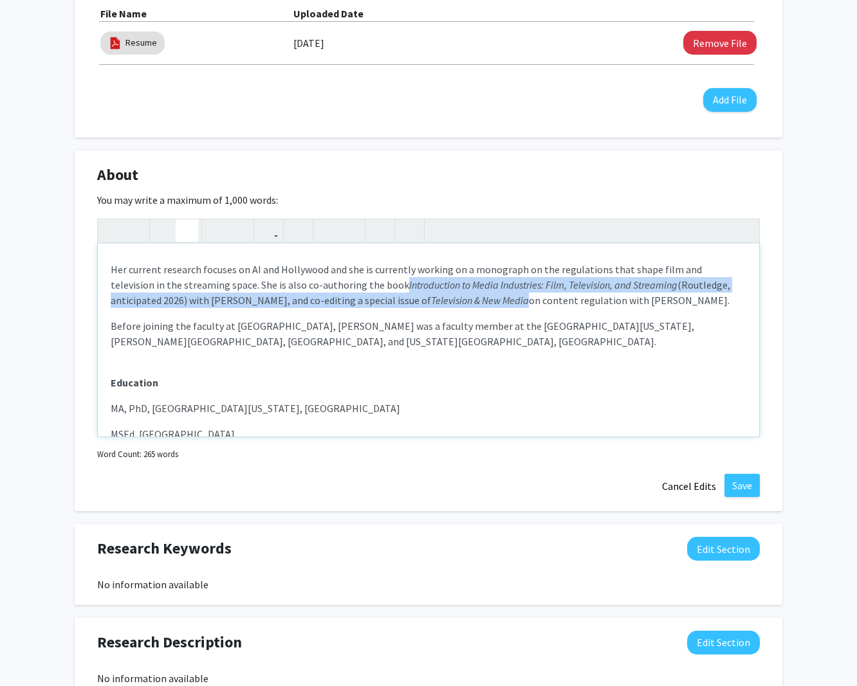
drag, startPoint x: 188, startPoint y: 230, endPoint x: 241, endPoint y: 246, distance: 54.7
click at [189, 230] on icon "button" at bounding box center [186, 230] width 11 height 21
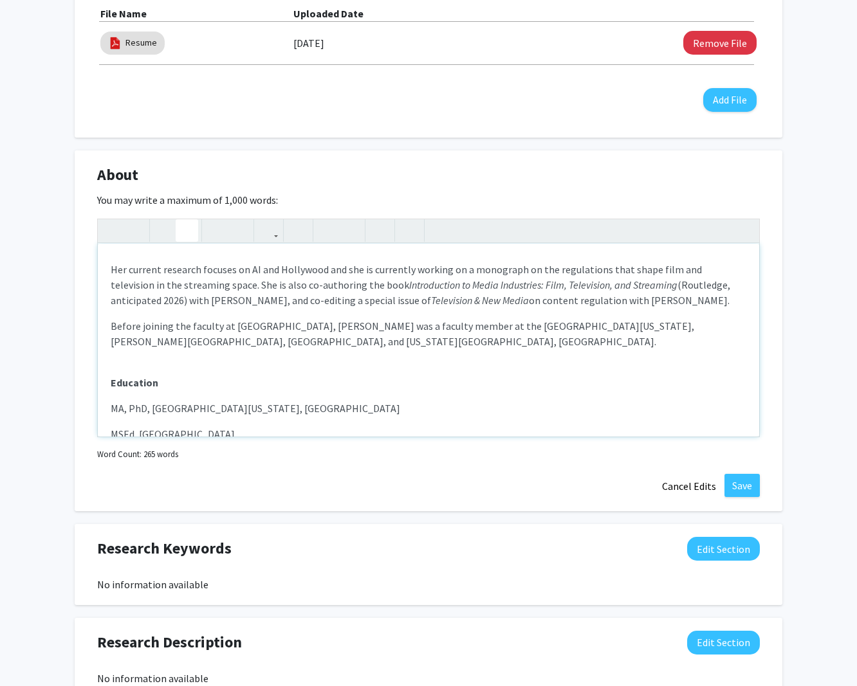
click at [462, 305] on p "Her current research focuses on AI and Hollywood and she is currently working o…" at bounding box center [428, 285] width 635 height 46
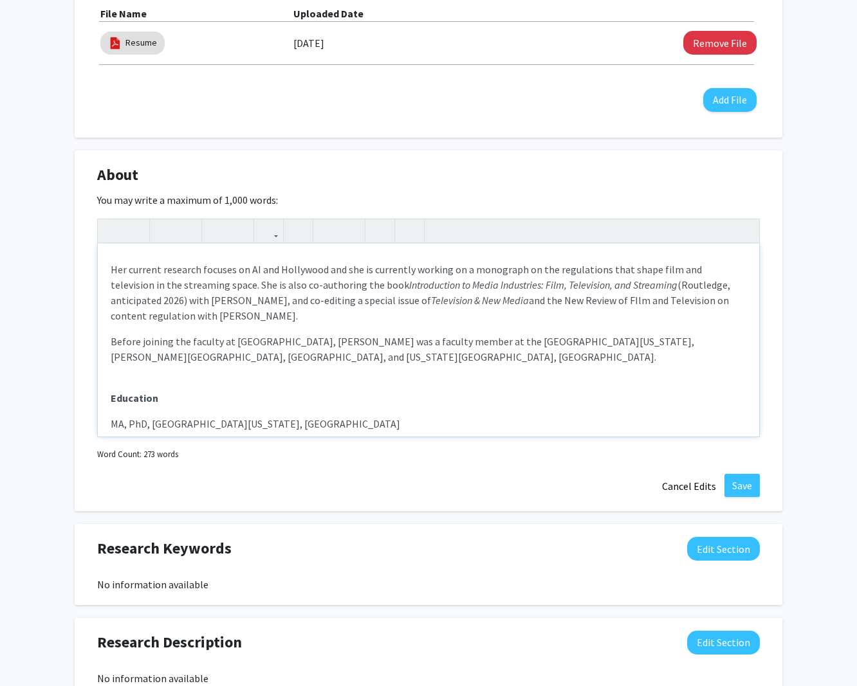
drag, startPoint x: 567, startPoint y: 304, endPoint x: 583, endPoint y: 315, distance: 18.9
click at [568, 304] on p "Her current research focuses on AI and Hollywood and she is currently working o…" at bounding box center [428, 293] width 635 height 62
click at [293, 300] on p "Her current research focuses on AI and Hollywood and she is currently working o…" at bounding box center [428, 293] width 635 height 62
click at [338, 304] on p "Her current research focuses on AI and Hollywood and she is currently working o…" at bounding box center [428, 293] width 635 height 62
drag, startPoint x: 491, startPoint y: 302, endPoint x: 533, endPoint y: 304, distance: 41.8
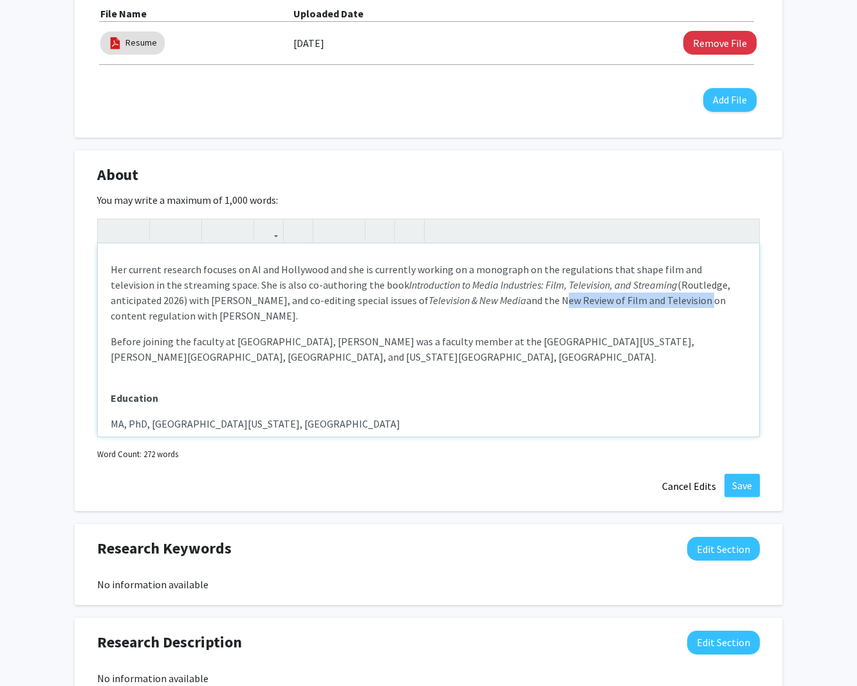
click at [637, 306] on p "Her current research focuses on AI and Hollywood and she is currently working o…" at bounding box center [428, 293] width 635 height 62
type textarea "<p>[PERSON_NAME] is an Associate Professor in the Department of Film and Media …"
click at [183, 233] on icon "button" at bounding box center [186, 230] width 11 height 21
click at [282, 344] on span "Before joining the faculty at [GEOGRAPHIC_DATA], [PERSON_NAME] was a faculty me…" at bounding box center [402, 349] width 583 height 28
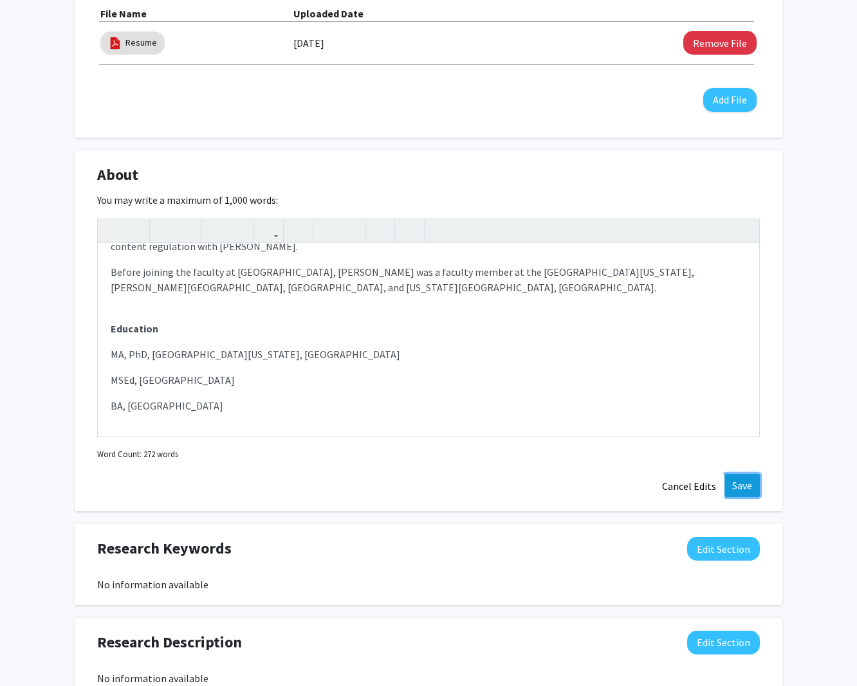
click at [736, 486] on button "Save" at bounding box center [741, 485] width 35 height 23
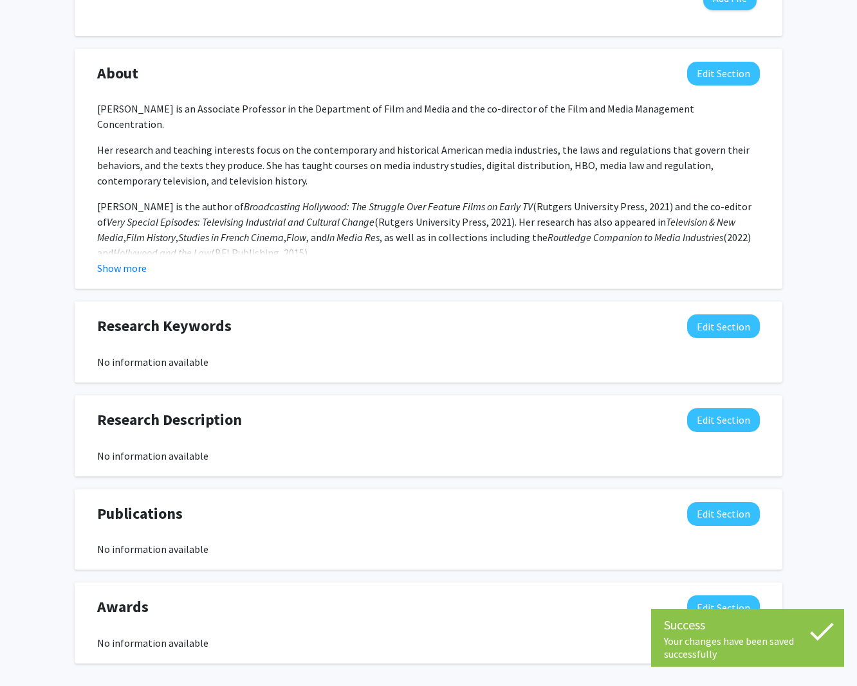
scroll to position [543, 0]
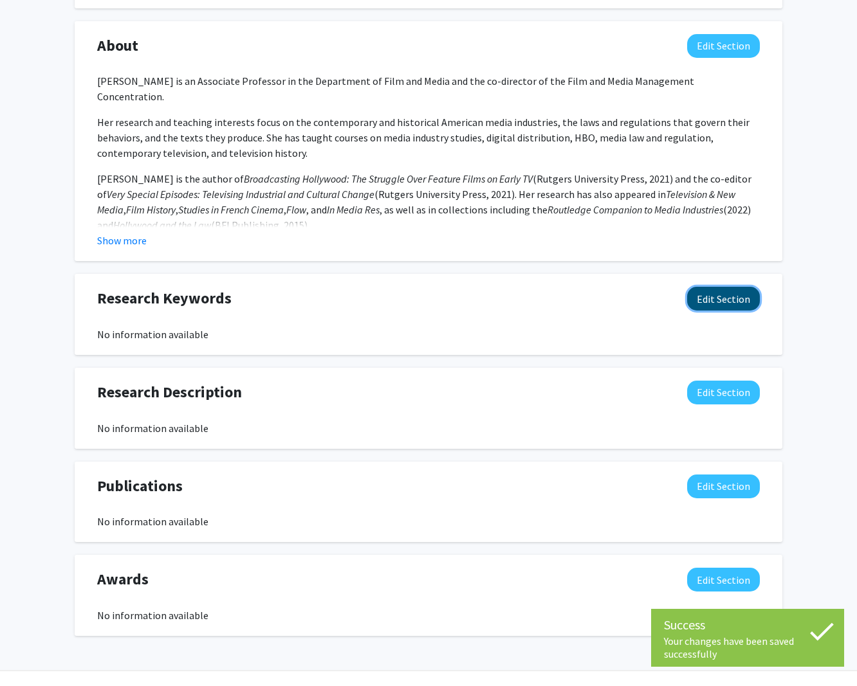
click at [724, 300] on button "Edit Section" at bounding box center [723, 299] width 73 height 24
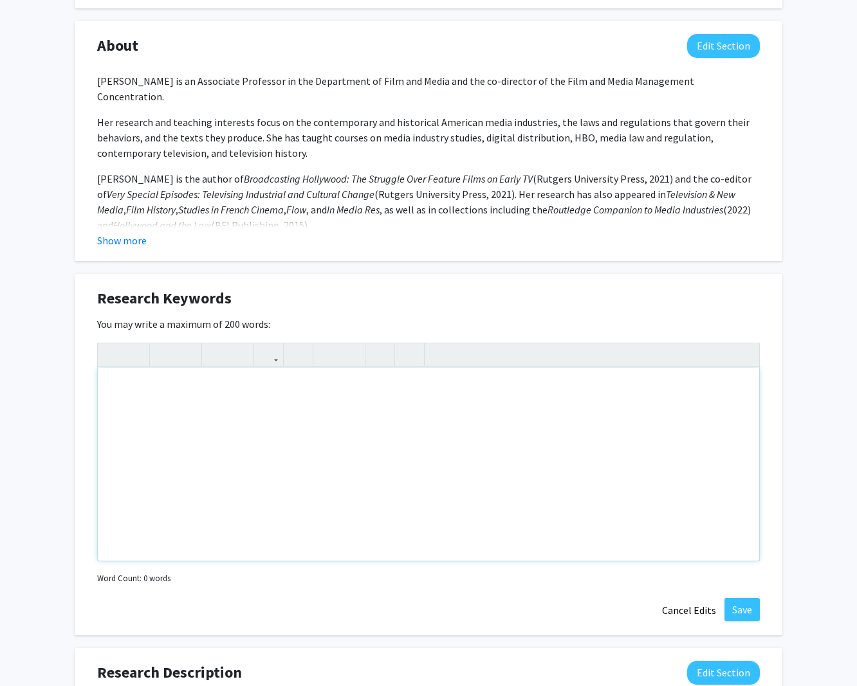
click at [389, 387] on div "Note to users with screen readers: Please deactivate our accessibility plugin f…" at bounding box center [428, 464] width 661 height 193
type textarea "media industries, Hollywood, film, television, law, regulation, policy"
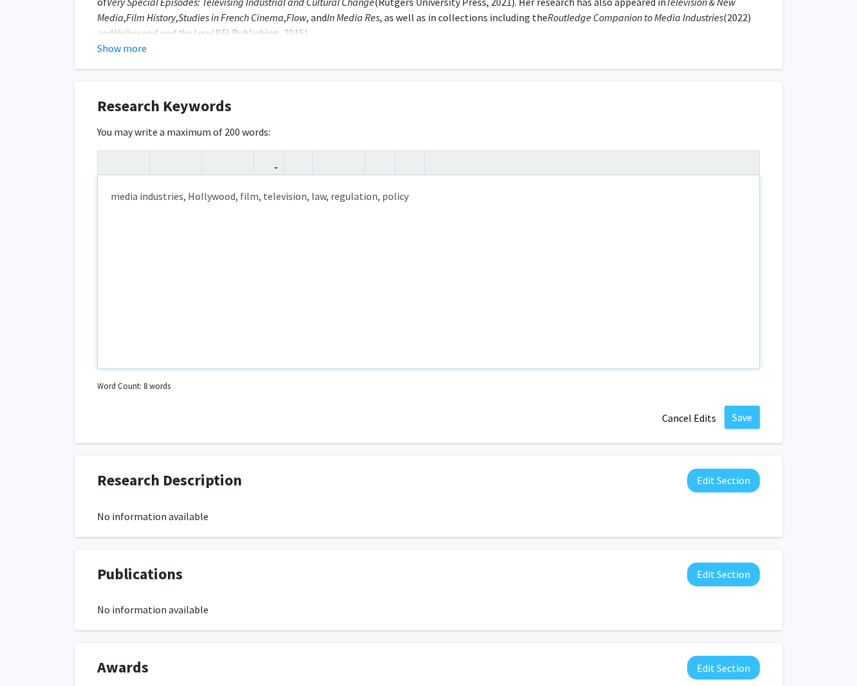
scroll to position [738, 0]
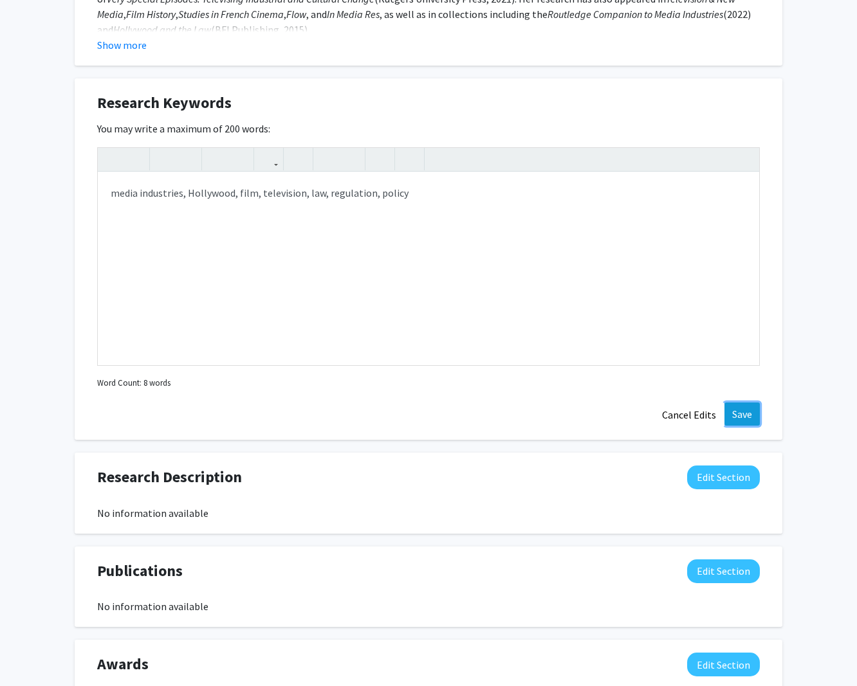
click at [743, 412] on button "Save" at bounding box center [741, 414] width 35 height 23
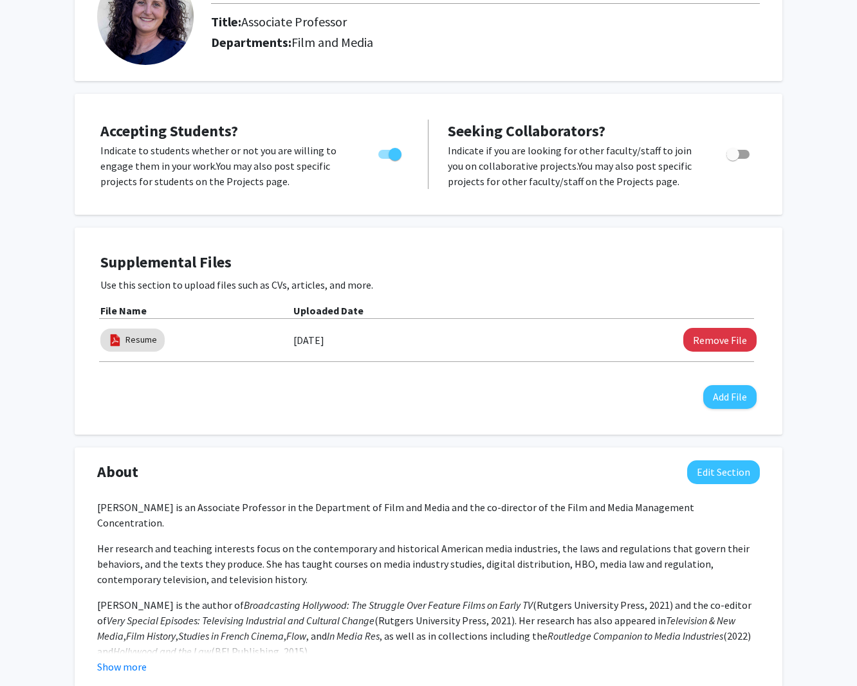
scroll to position [0, 0]
